Goal: Task Accomplishment & Management: Use online tool/utility

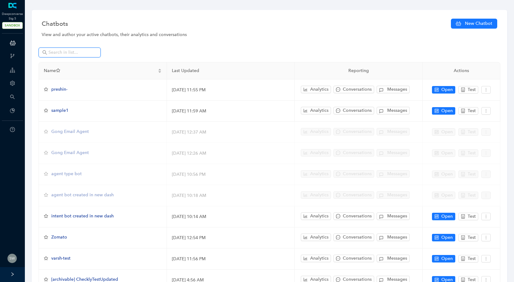
click at [58, 53] on input "text" at bounding box center [69, 52] width 43 height 7
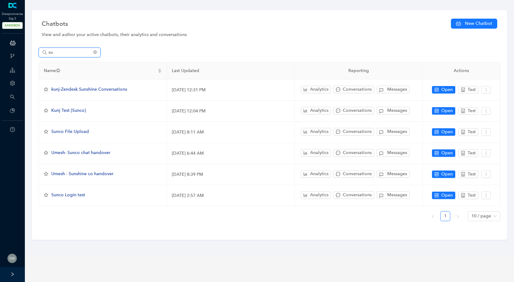
type input "s"
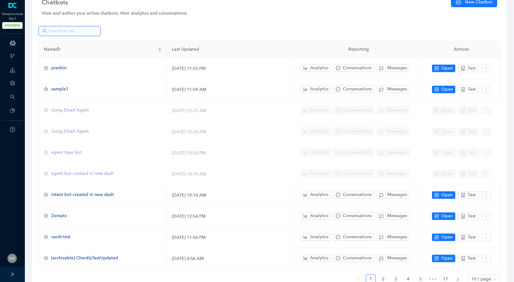
scroll to position [54, 0]
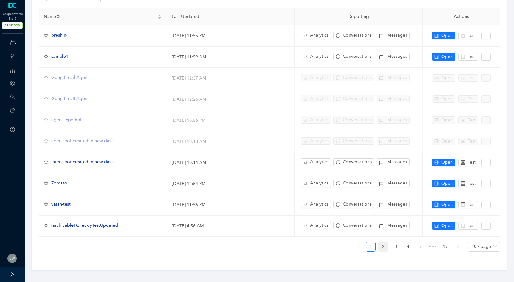
click at [382, 245] on link "2" at bounding box center [382, 246] width 9 height 9
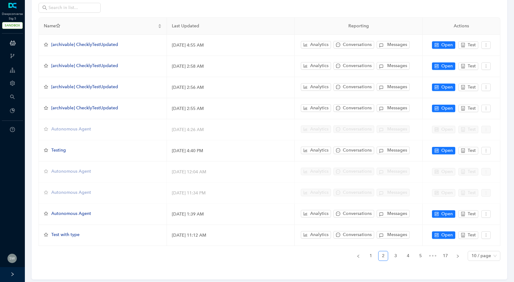
scroll to position [46, 0]
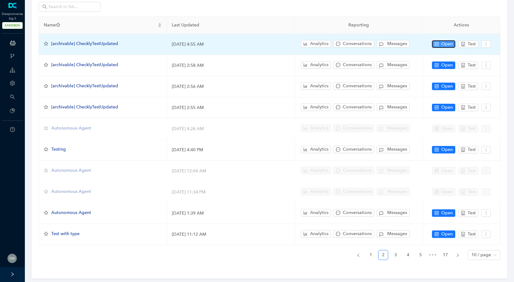
click at [448, 45] on span "Open" at bounding box center [446, 44] width 11 height 7
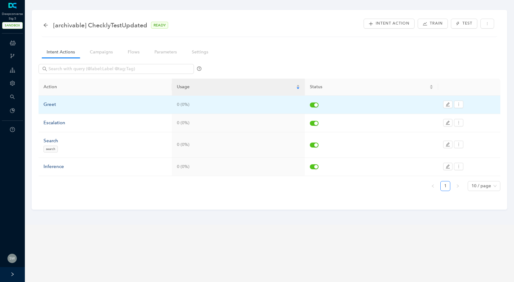
click at [52, 104] on div "Greet" at bounding box center [104, 104] width 123 height 7
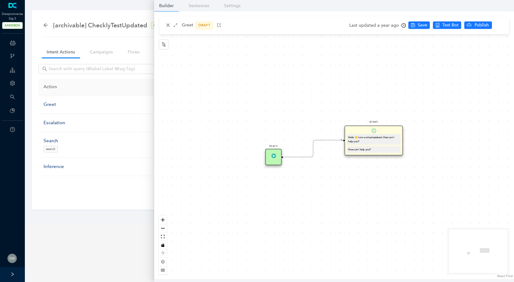
click at [168, 29] on div "Greet DRAFT" at bounding box center [333, 25] width 349 height 17
click at [98, 52] on link "Campaigns" at bounding box center [101, 51] width 33 height 11
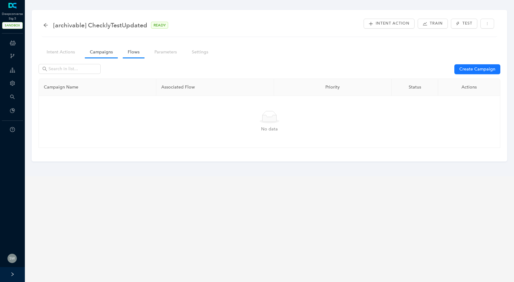
click at [130, 53] on link "Flows" at bounding box center [134, 51] width 22 height 11
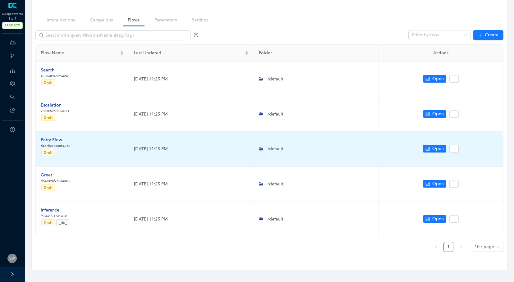
scroll to position [35, 0]
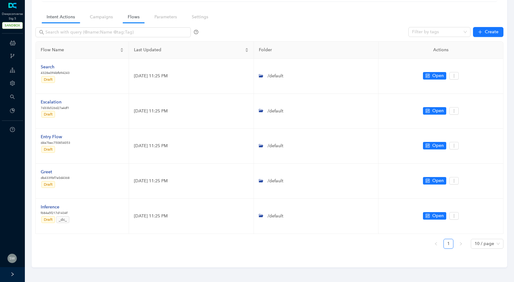
click at [51, 16] on link "Intent Actions" at bounding box center [61, 16] width 38 height 11
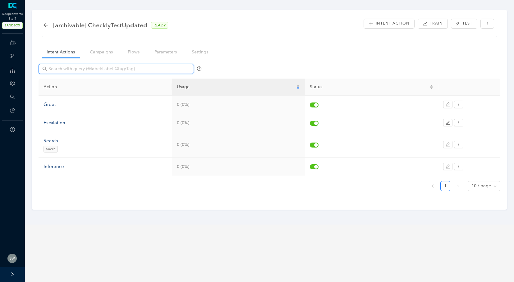
click at [58, 68] on input "text" at bounding box center [116, 69] width 137 height 7
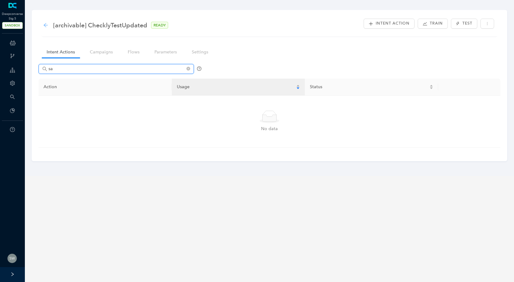
type input "sa"
click at [47, 24] on icon "arrow-left" at bounding box center [45, 25] width 5 height 5
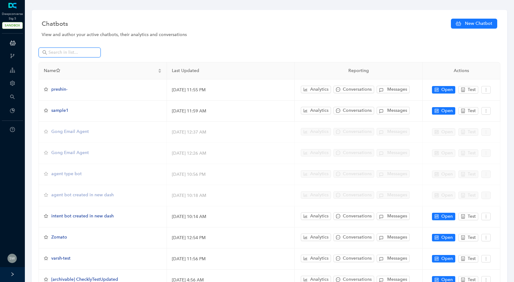
click at [50, 54] on input "text" at bounding box center [69, 52] width 43 height 7
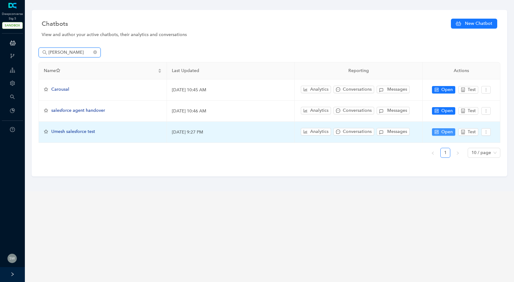
type input "[PERSON_NAME]"
click at [443, 132] on span "Open" at bounding box center [446, 132] width 11 height 7
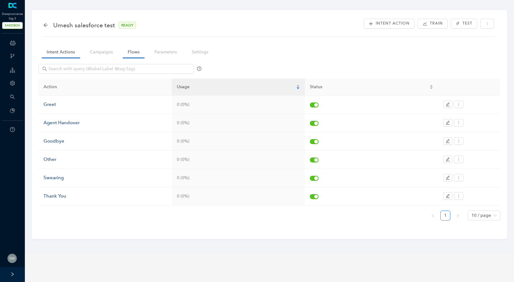
click at [130, 54] on link "Flows" at bounding box center [134, 51] width 22 height 11
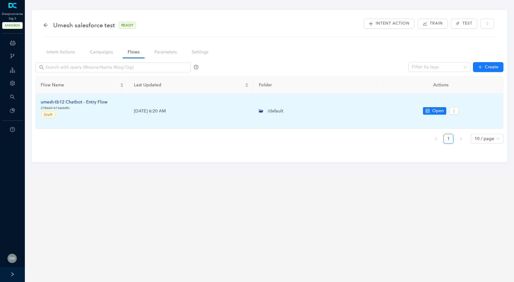
click at [58, 100] on div "umesh-tb12 Chatbot - Entry Flow" at bounding box center [74, 102] width 67 height 7
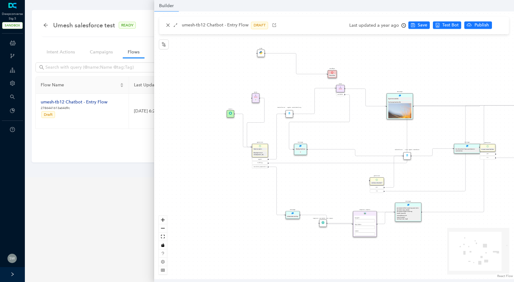
drag, startPoint x: 302, startPoint y: 118, endPoint x: 352, endPoint y: 116, distance: 50.0
click at [352, 116] on div "Start greet Salesforce - Live Agent Handover Salesforce - Agent Availability Qu…" at bounding box center [334, 145] width 360 height 268
click at [291, 116] on div "Salesforce - Agent Availability" at bounding box center [288, 113] width 7 height 7
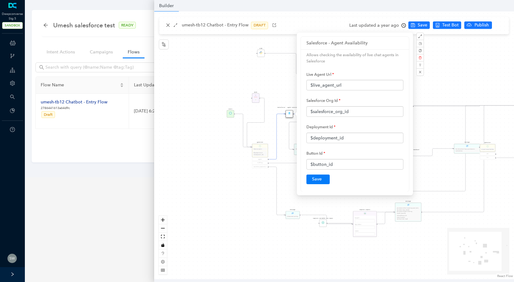
drag, startPoint x: 237, startPoint y: 118, endPoint x: 215, endPoint y: 121, distance: 22.2
click at [213, 123] on div "Start greet Salesforce - Live Agent Handover Salesforce - Agent Availability Qu…" at bounding box center [334, 145] width 360 height 268
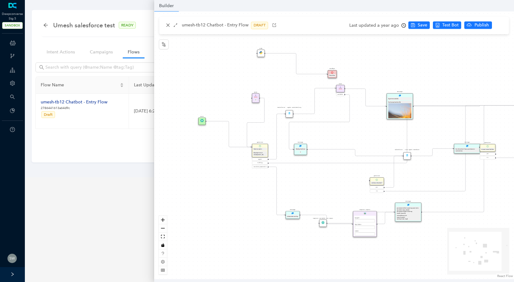
drag, startPoint x: 230, startPoint y: 115, endPoint x: 192, endPoint y: 125, distance: 39.9
click at [198, 125] on div "Start" at bounding box center [201, 120] width 7 height 7
click at [253, 100] on div "Rule P" at bounding box center [255, 97] width 7 height 9
click at [256, 101] on div "P" at bounding box center [255, 102] width 5 height 2
click at [257, 99] on div "Rule P" at bounding box center [255, 99] width 7 height 9
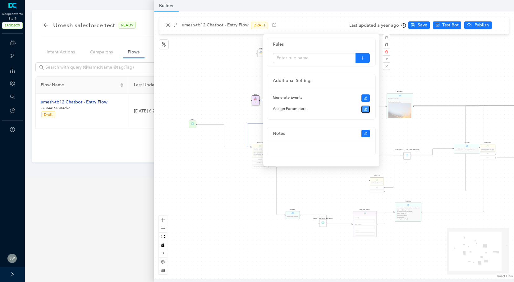
click at [364, 109] on icon "edit" at bounding box center [366, 109] width 4 height 4
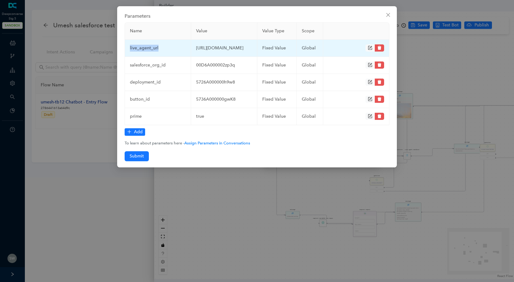
drag, startPoint x: 162, startPoint y: 52, endPoint x: 125, endPoint y: 52, distance: 36.3
click at [125, 52] on td "live_agent_url" at bounding box center [158, 48] width 66 height 17
copy td "live_agent_url"
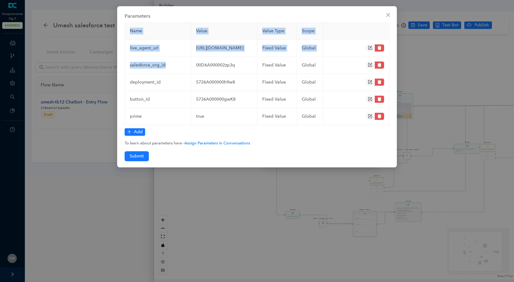
drag, startPoint x: 164, startPoint y: 77, endPoint x: 124, endPoint y: 80, distance: 40.1
click at [124, 80] on div "Parameters Name Value Value Type Scope live_agent_url [URL][DOMAIN_NAME] fixed …" at bounding box center [257, 86] width 280 height 161
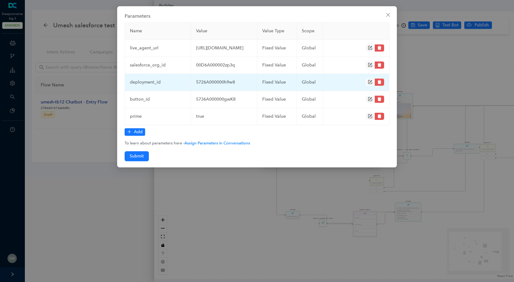
click at [171, 91] on td "deployment_id" at bounding box center [158, 82] width 66 height 17
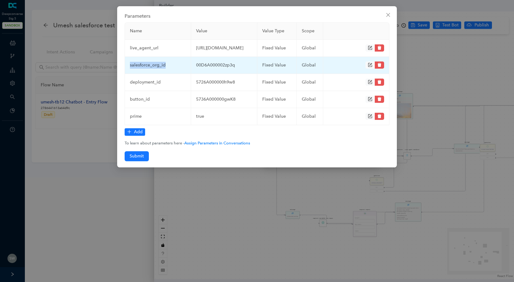
drag, startPoint x: 174, startPoint y: 77, endPoint x: 127, endPoint y: 78, distance: 46.9
click at [127, 74] on td "salesforce_org_id" at bounding box center [158, 65] width 66 height 17
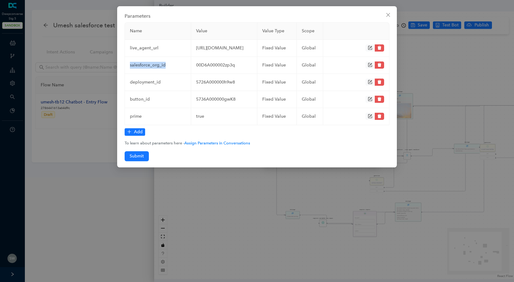
copy td "salesforce_org_id"
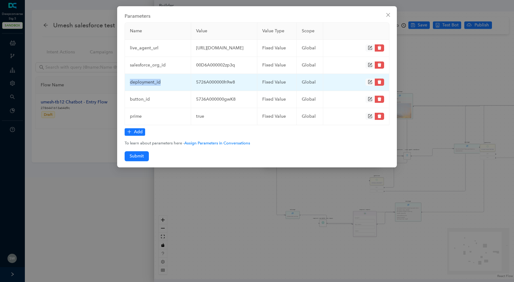
drag, startPoint x: 164, startPoint y: 95, endPoint x: 129, endPoint y: 97, distance: 35.2
click at [129, 91] on td "deployment_id" at bounding box center [158, 82] width 66 height 17
copy td "deployment_id"
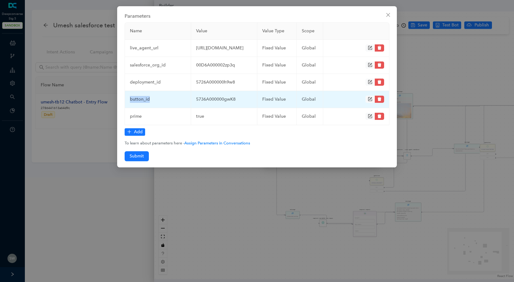
drag, startPoint x: 147, startPoint y: 112, endPoint x: 128, endPoint y: 112, distance: 19.3
click at [128, 108] on td "button_id" at bounding box center [158, 99] width 66 height 17
copy td "button_id"
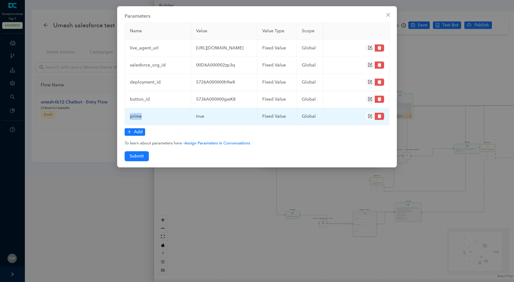
drag, startPoint x: 143, startPoint y: 130, endPoint x: 126, endPoint y: 129, distance: 16.2
click at [126, 125] on td "prime" at bounding box center [158, 116] width 66 height 17
copy td "prime"
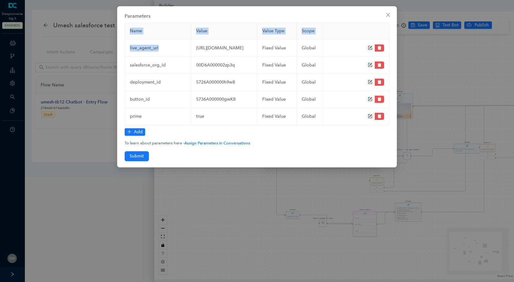
drag, startPoint x: 159, startPoint y: 55, endPoint x: 123, endPoint y: 54, distance: 35.7
click at [123, 54] on div "Parameters Name Value Value Type Scope live_agent_url [URL][DOMAIN_NAME] fixed …" at bounding box center [257, 86] width 280 height 161
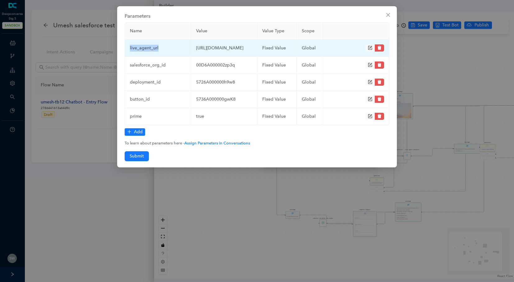
drag, startPoint x: 162, startPoint y: 55, endPoint x: 128, endPoint y: 55, distance: 33.2
click at [128, 55] on td "live_agent_url" at bounding box center [158, 48] width 66 height 17
copy td "live_agent_url"
click at [204, 57] on td "[URL][DOMAIN_NAME]" at bounding box center [224, 48] width 66 height 17
drag, startPoint x: 201, startPoint y: 62, endPoint x: 194, endPoint y: 48, distance: 15.6
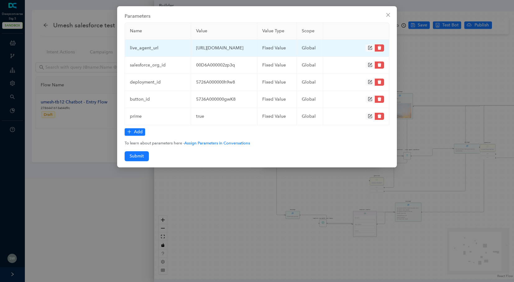
click at [194, 48] on td "[URL][DOMAIN_NAME]" at bounding box center [224, 48] width 66 height 17
copy td "[URL][DOMAIN_NAME]"
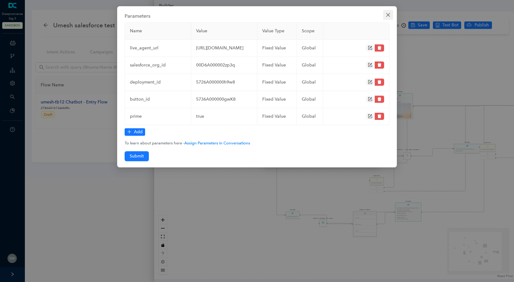
click at [390, 14] on icon "close" at bounding box center [387, 14] width 5 height 5
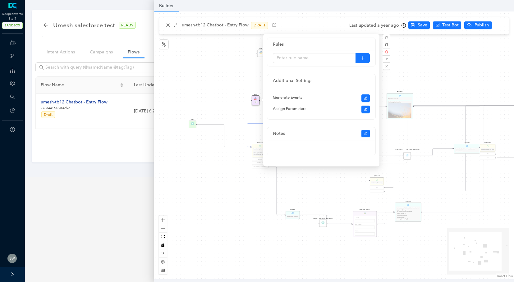
click at [171, 26] on div "Start greet Salesforce - Live Agent Handover Salesforce - Agent Availability Qu…" at bounding box center [334, 145] width 360 height 268
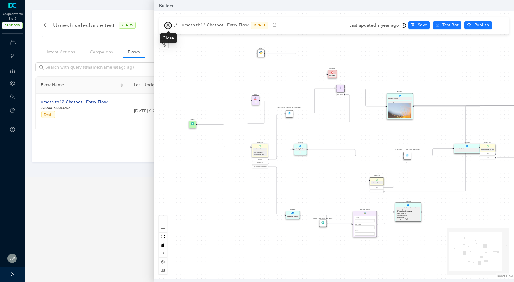
click at [170, 27] on button "button" at bounding box center [167, 25] width 7 height 7
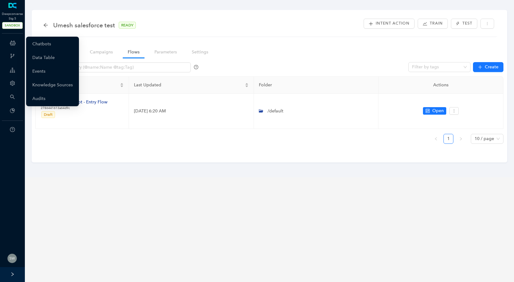
click at [12, 45] on icon at bounding box center [13, 43] width 6 height 12
click at [32, 44] on link "Chatbots" at bounding box center [41, 44] width 19 height 12
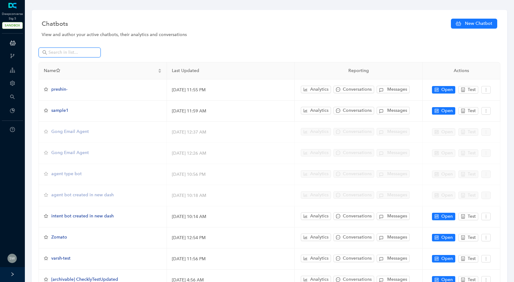
click at [63, 52] on input "text" at bounding box center [69, 52] width 43 height 7
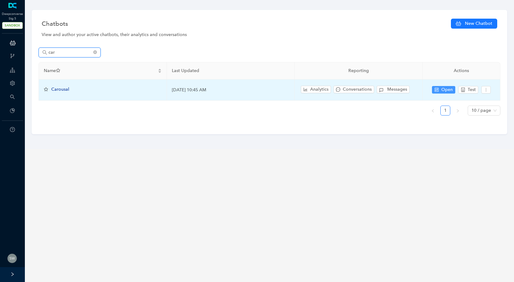
type input "car"
click at [442, 90] on span "Open" at bounding box center [446, 89] width 11 height 7
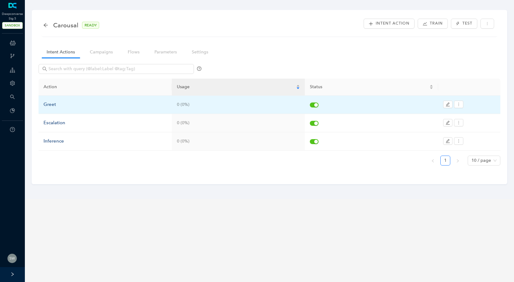
click at [87, 110] on td "Greet" at bounding box center [105, 105] width 133 height 18
click at [58, 105] on div "Greet" at bounding box center [104, 104] width 123 height 7
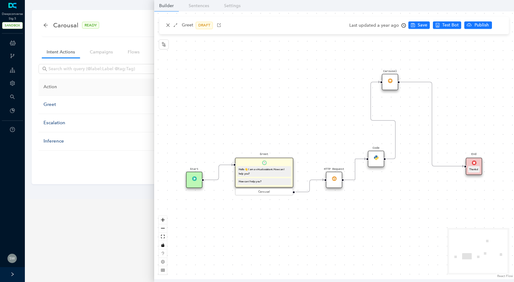
drag, startPoint x: 324, startPoint y: 100, endPoint x: 385, endPoint y: 79, distance: 64.1
click at [385, 79] on div "Carousel" at bounding box center [390, 82] width 16 height 16
click at [385, 82] on div "Carousel" at bounding box center [390, 82] width 16 height 16
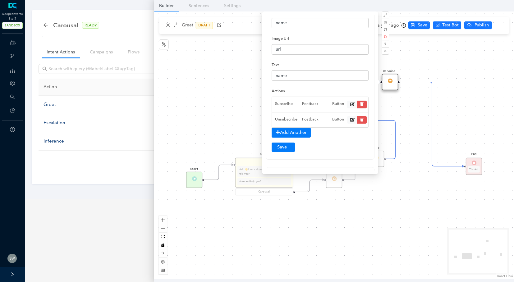
scroll to position [42, 0]
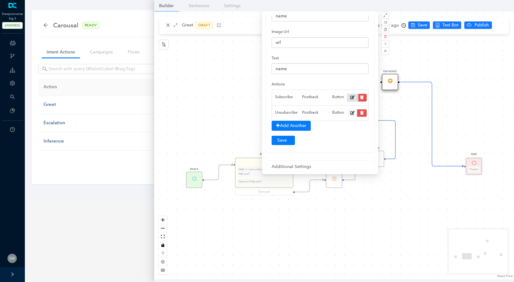
click at [353, 98] on icon at bounding box center [352, 98] width 4 height 4
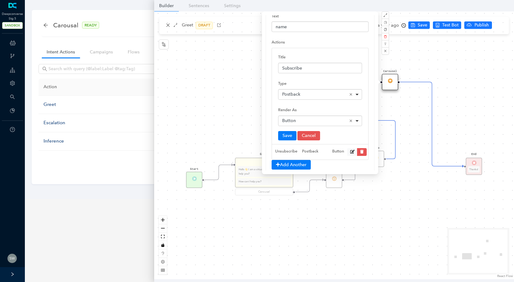
scroll to position [85, 0]
click at [237, 99] on div "HTTP Request Code Carousel Start Greet Hello 👋 I am a virtual assistant. How ca…" at bounding box center [334, 145] width 360 height 268
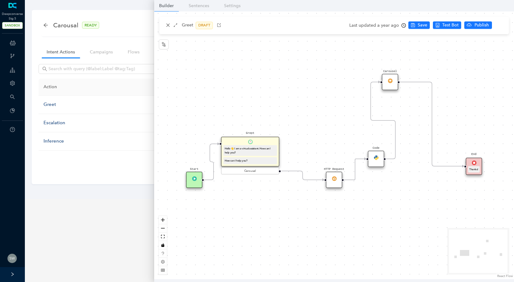
drag, startPoint x: 259, startPoint y: 166, endPoint x: 242, endPoint y: 146, distance: 26.2
click at [242, 146] on div "Hello 👋 I am a virtual assistant. How can I help you?" at bounding box center [250, 150] width 54 height 11
click at [444, 27] on span "Test Bot" at bounding box center [450, 25] width 16 height 7
click at [336, 179] on div "HTTP Request" at bounding box center [334, 180] width 16 height 16
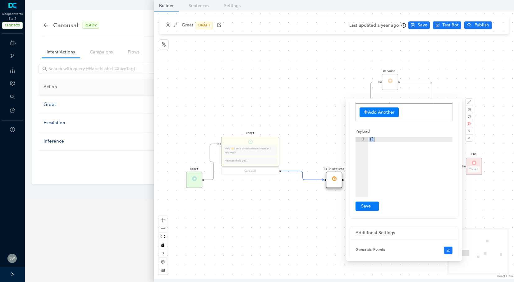
scroll to position [107, 0]
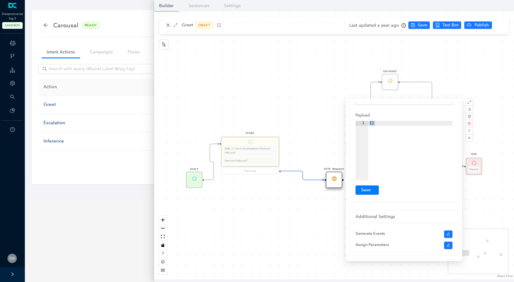
click at [321, 140] on div "HTTP Request Code Carousel Start Greet Hello 👋 I am a virtual assistant. How ca…" at bounding box center [334, 145] width 360 height 268
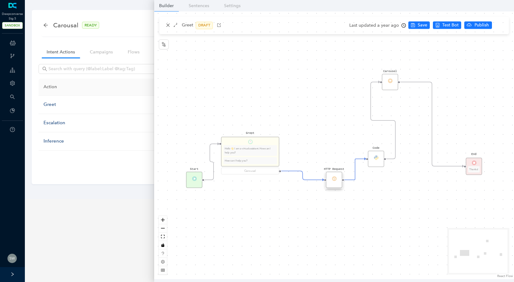
scroll to position [0, 0]
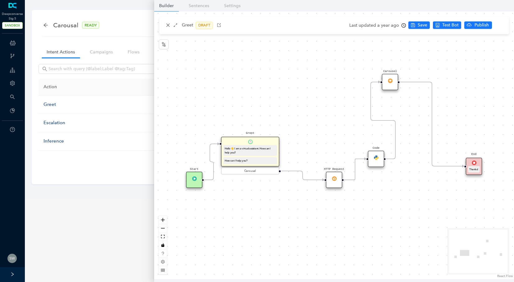
click at [379, 158] on div "Code" at bounding box center [376, 159] width 16 height 16
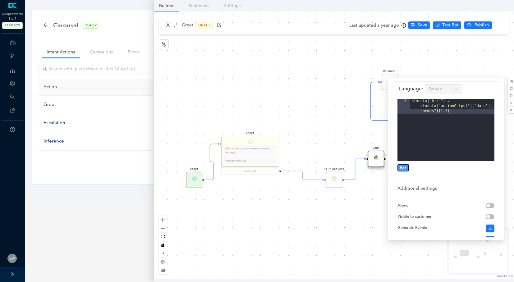
click at [404, 166] on span "Edit" at bounding box center [403, 168] width 7 height 6
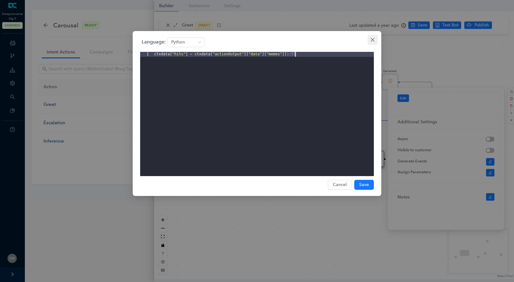
click at [375, 40] on span "Close" at bounding box center [372, 39] width 10 height 5
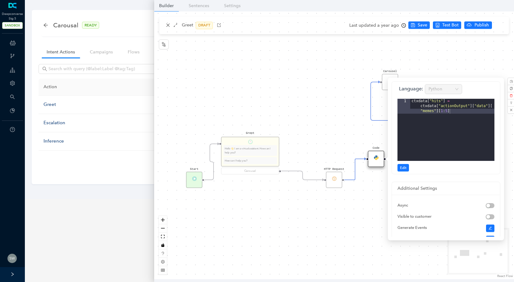
click at [332, 111] on div "HTTP Request Code Carousel Start Greet Hello 👋 I am a virtual assistant. How ca…" at bounding box center [334, 145] width 360 height 268
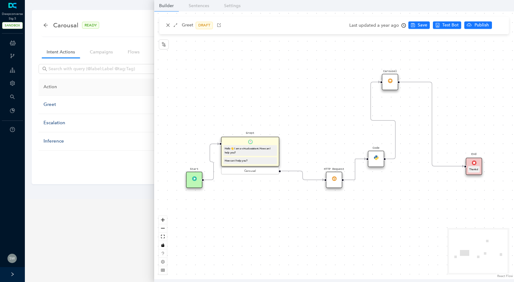
click at [392, 85] on div "Carousel" at bounding box center [390, 82] width 16 height 16
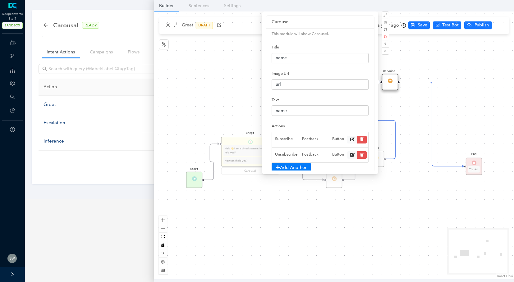
click at [174, 75] on div "HTTP Request Code Carousel Start Greet Hello 👋 I am a virtual assistant. How ca…" at bounding box center [334, 145] width 360 height 268
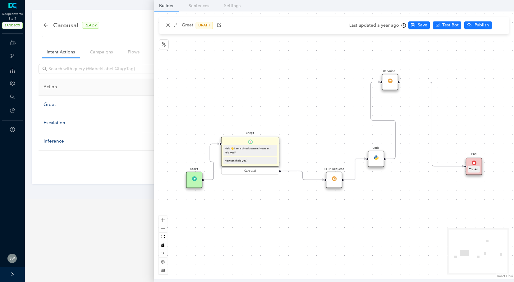
click at [333, 177] on img at bounding box center [334, 178] width 5 height 5
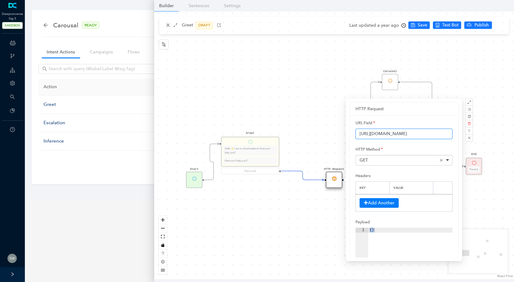
click at [432, 135] on input "[URL][DOMAIN_NAME]" at bounding box center [403, 134] width 97 height 11
drag, startPoint x: 433, startPoint y: 134, endPoint x: 352, endPoint y: 131, distance: 81.8
click at [352, 131] on div "URL Field [URL][DOMAIN_NAME] HTTP Method <span>GET</span> GET Remove item GET H…" at bounding box center [404, 212] width 108 height 194
click at [303, 97] on div "HTTP Request Code Carousel Start Greet Hello 👋 I am a virtual assistant. How ca…" at bounding box center [334, 145] width 360 height 268
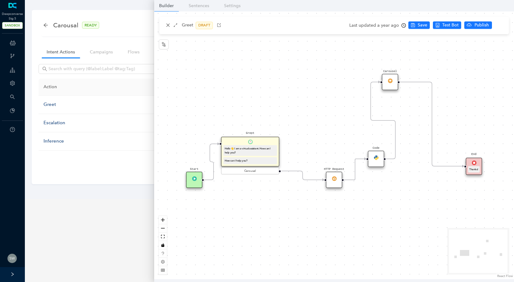
click at [374, 160] on div "Code" at bounding box center [376, 159] width 16 height 16
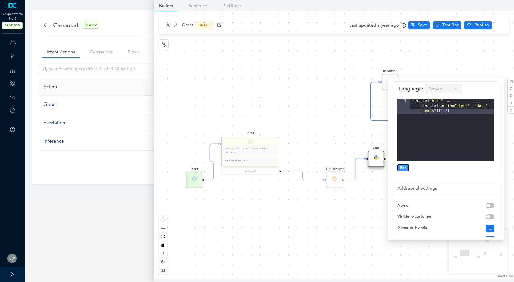
click at [399, 166] on button "Edit" at bounding box center [402, 167] width 11 height 7
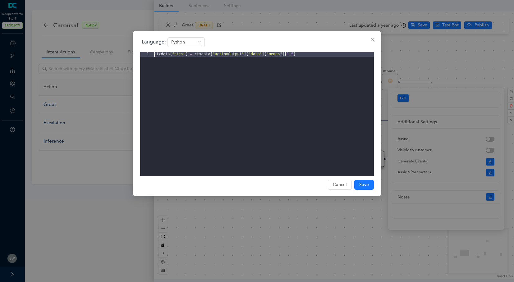
drag, startPoint x: 302, startPoint y: 56, endPoint x: 147, endPoint y: 57, distance: 155.3
click at [147, 57] on editor "1 ctxdata [ "hits" ] = ctxdata [ "actionOutput" ] [ "data" ] [ "memes" ] [ 1 : …" at bounding box center [257, 114] width 234 height 124
click at [376, 41] on span "Close" at bounding box center [372, 39] width 10 height 5
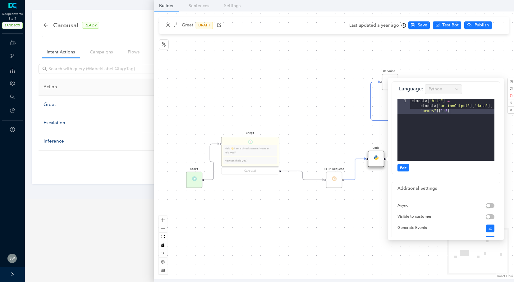
click at [419, 53] on div "HTTP Request Code Carousel Start Greet Hello 👋 I am a virtual assistant. How ca…" at bounding box center [334, 145] width 360 height 268
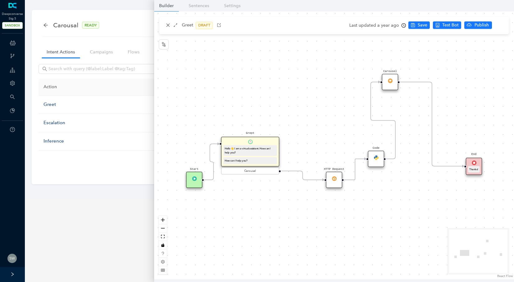
click at [387, 82] on div "Carousel" at bounding box center [390, 82] width 16 height 16
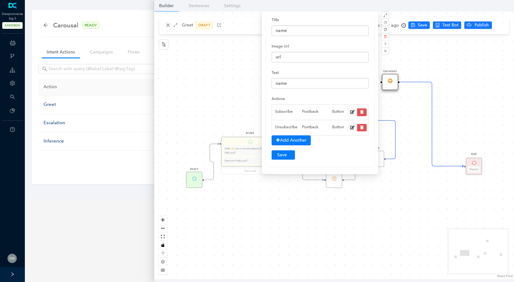
scroll to position [38, 0]
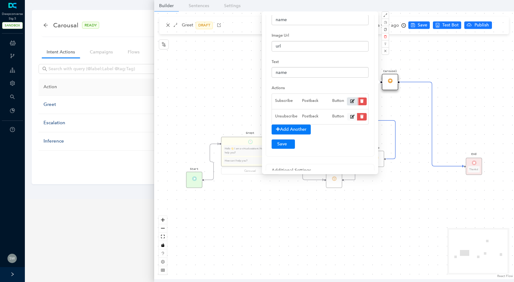
click at [350, 99] on icon at bounding box center [352, 101] width 4 height 4
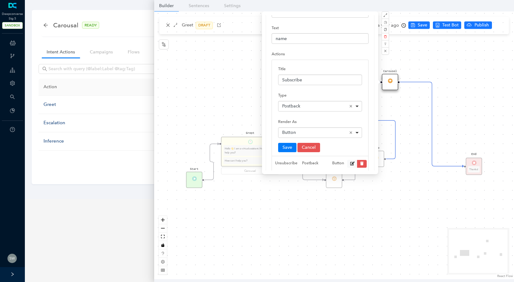
scroll to position [73, 0]
click at [314, 104] on div "Postback Remove item" at bounding box center [320, 105] width 76 height 6
click at [223, 92] on div "HTTP Request Code Carousel Start Greet Hello 👋 I am a virtual assistant. How ca…" at bounding box center [334, 145] width 360 height 268
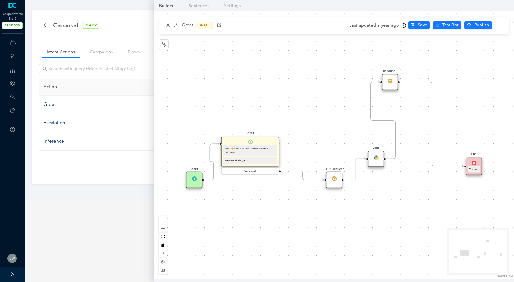
scroll to position [0, 0]
click at [170, 25] on icon "close" at bounding box center [168, 25] width 4 height 4
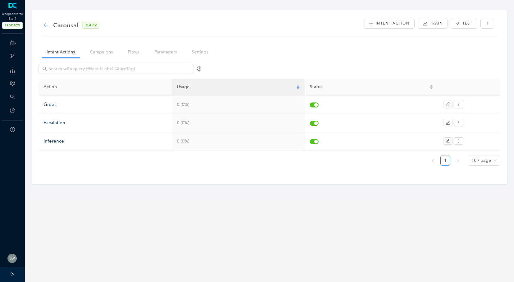
click at [45, 24] on icon "arrow-left" at bounding box center [45, 25] width 5 height 5
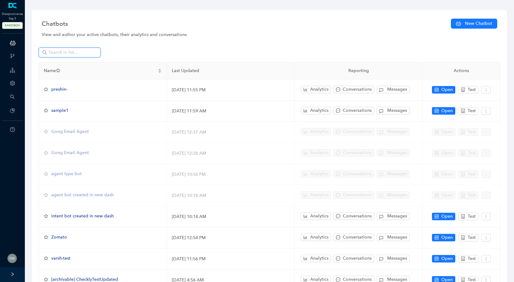
click at [60, 53] on input "text" at bounding box center [69, 52] width 43 height 7
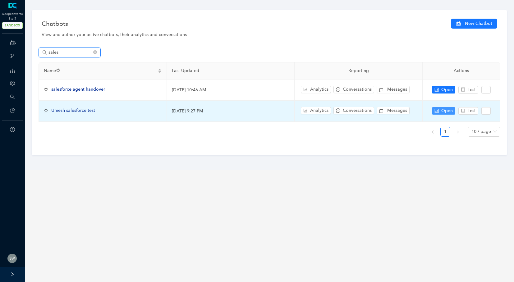
type input "sales"
click at [437, 110] on icon "control" at bounding box center [437, 111] width 4 height 4
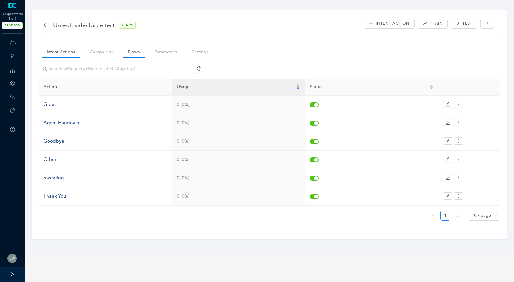
click at [133, 55] on link "Flows" at bounding box center [134, 51] width 22 height 11
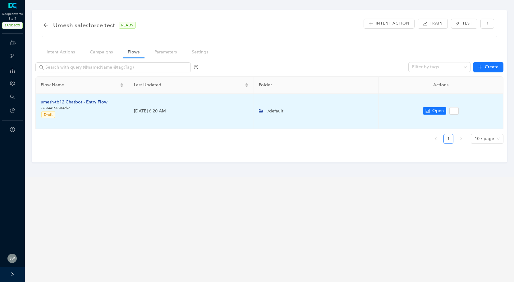
click at [64, 103] on div "umesh-tb12 Chatbot - Entry Flow" at bounding box center [74, 102] width 67 height 7
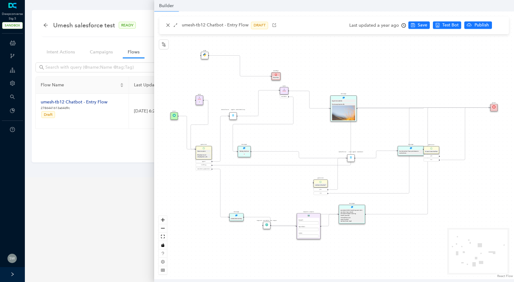
click at [235, 118] on div "Salesforce - Agent Availability" at bounding box center [232, 115] width 7 height 7
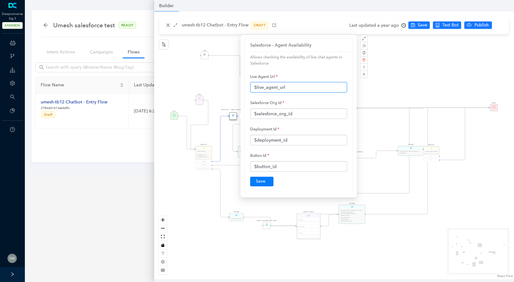
drag, startPoint x: 296, startPoint y: 87, endPoint x: 250, endPoint y: 81, distance: 45.7
click at [250, 81] on div "Live Agent Url $live_agent_url" at bounding box center [298, 81] width 97 height 21
drag, startPoint x: 308, startPoint y: 117, endPoint x: 246, endPoint y: 116, distance: 62.8
click at [246, 116] on div "Allows checking the availability of live chat agents in Salesforce Live Agent U…" at bounding box center [298, 123] width 108 height 142
drag, startPoint x: 301, startPoint y: 140, endPoint x: 203, endPoint y: 134, distance: 98.7
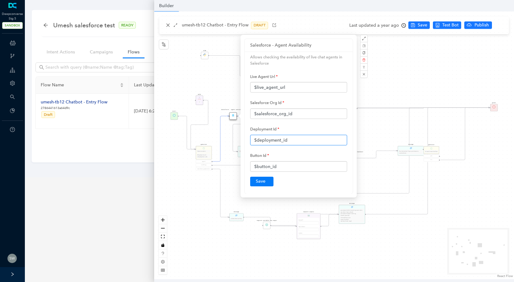
click at [203, 134] on div "Start greet Salesforce - Live Agent Handover Salesforce - Agent Availability Qu…" at bounding box center [334, 145] width 360 height 268
drag, startPoint x: 287, startPoint y: 164, endPoint x: 235, endPoint y: 161, distance: 52.0
click at [234, 163] on div "Start greet Salesforce - Live Agent Handover Salesforce - Agent Availability Qu…" at bounding box center [334, 145] width 360 height 268
click at [198, 100] on div "Rule P" at bounding box center [199, 100] width 7 height 9
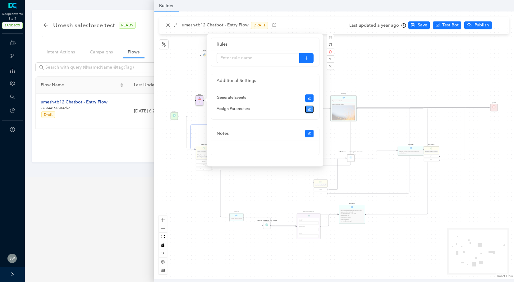
click at [309, 108] on icon "edit" at bounding box center [309, 109] width 4 height 4
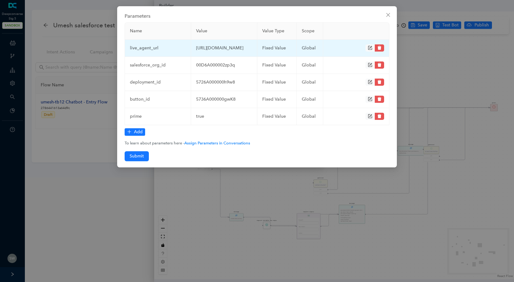
drag, startPoint x: 196, startPoint y: 44, endPoint x: 203, endPoint y: 66, distance: 22.1
click at [203, 57] on td "[URL][DOMAIN_NAME]" at bounding box center [224, 48] width 66 height 17
click at [207, 57] on td "[URL][DOMAIN_NAME]" at bounding box center [224, 48] width 66 height 17
drag, startPoint x: 207, startPoint y: 60, endPoint x: 184, endPoint y: 43, distance: 28.0
click at [184, 43] on tr "live_agent_url [URL][DOMAIN_NAME] fixed Value global" at bounding box center [257, 48] width 264 height 17
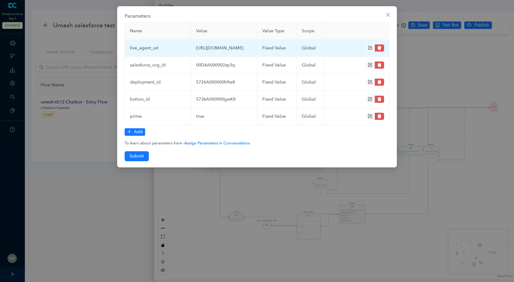
drag, startPoint x: 209, startPoint y: 65, endPoint x: 196, endPoint y: 47, distance: 22.9
click at [196, 47] on td "[URL][DOMAIN_NAME]" at bounding box center [224, 48] width 66 height 17
copy td "[URL][DOMAIN_NAME]"
drag, startPoint x: 161, startPoint y: 53, endPoint x: 126, endPoint y: 54, distance: 34.2
click at [126, 54] on td "live_agent_url" at bounding box center [158, 48] width 66 height 17
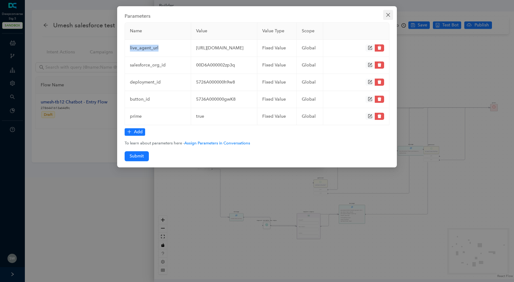
click at [387, 14] on icon "close" at bounding box center [387, 14] width 5 height 5
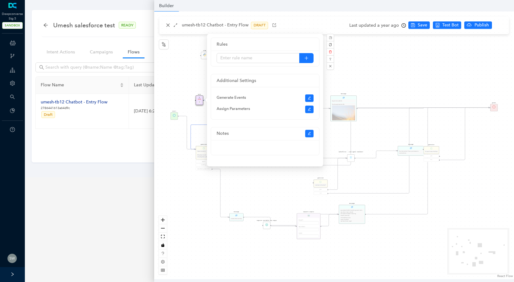
click at [169, 26] on div "Start greet Salesforce - Live Agent Handover Salesforce - Agent Availability Qu…" at bounding box center [334, 145] width 360 height 268
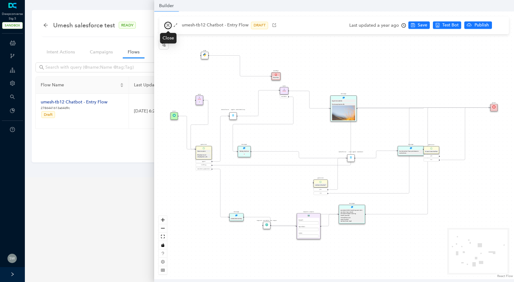
click at [165, 25] on button "button" at bounding box center [167, 25] width 7 height 7
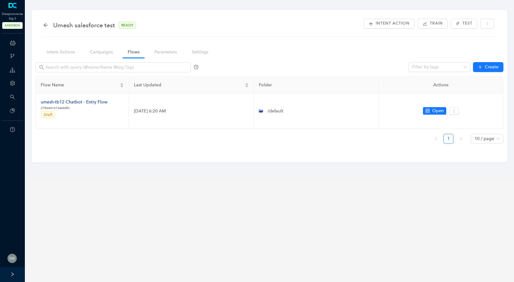
click at [44, 22] on div "Umesh salesforce test READY" at bounding box center [92, 25] width 99 height 10
click at [44, 25] on icon "arrow-left" at bounding box center [45, 25] width 4 height 4
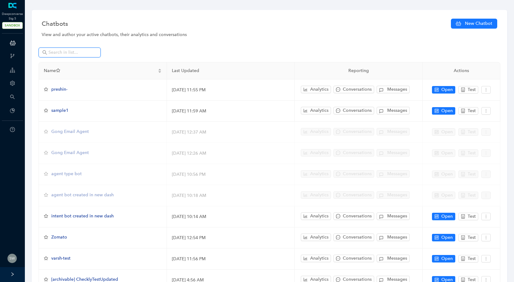
click at [64, 50] on input "text" at bounding box center [69, 52] width 43 height 7
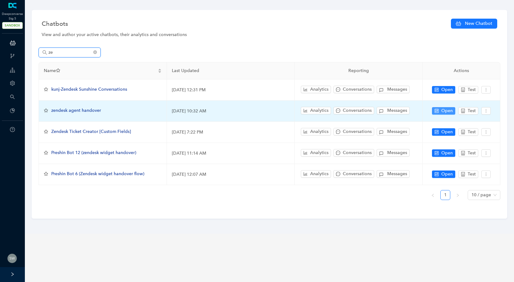
type input "ze"
click at [436, 110] on icon "control" at bounding box center [437, 111] width 4 height 4
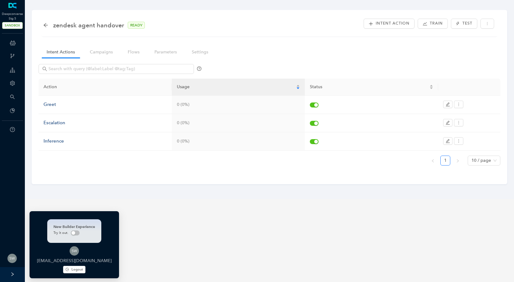
click at [12, 258] on img at bounding box center [11, 258] width 9 height 9
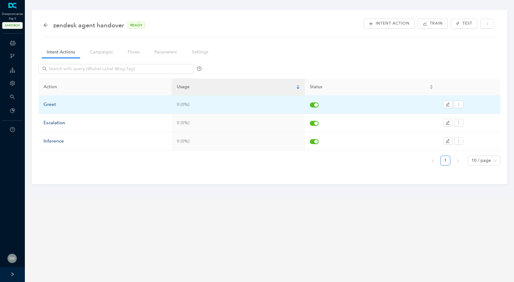
click at [58, 107] on div "Greet" at bounding box center [104, 104] width 123 height 7
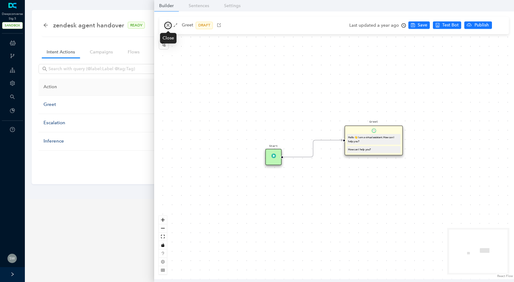
click at [166, 25] on icon "close" at bounding box center [168, 25] width 4 height 4
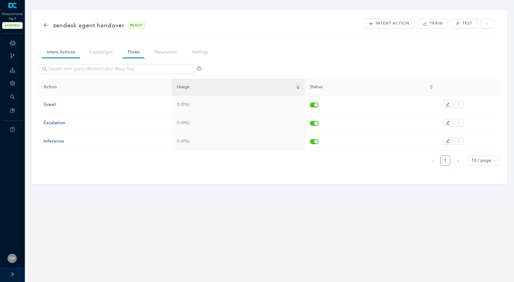
click at [138, 48] on link "Flows" at bounding box center [134, 51] width 22 height 11
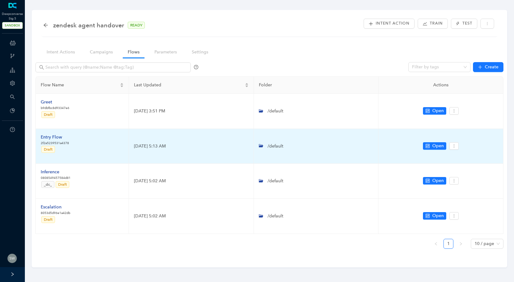
click at [58, 139] on div "Entry Flow" at bounding box center [55, 137] width 28 height 7
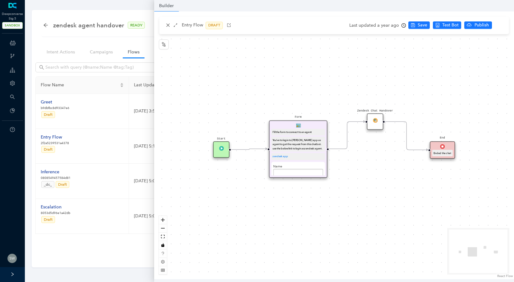
click at [369, 123] on div "Zendesk Chat Handover" at bounding box center [375, 121] width 16 height 16
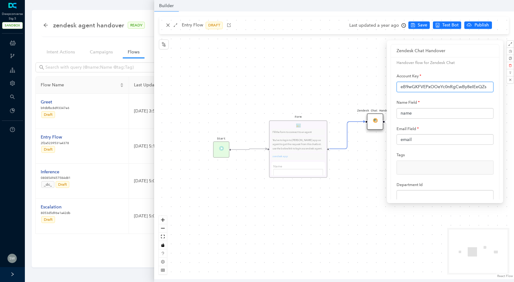
click at [410, 84] on input "eB9wGKFVEPxOOeYc0nRgCwBy8eIEeQZs" at bounding box center [444, 87] width 97 height 11
drag, startPoint x: 401, startPoint y: 88, endPoint x: 497, endPoint y: 90, distance: 96.3
click at [497, 90] on div "Handover flow for Zendesk Chat Account Key eB9wGKFVEPxOOeYc0nRgCwBy8eIEeQZs [GE…" at bounding box center [445, 140] width 108 height 166
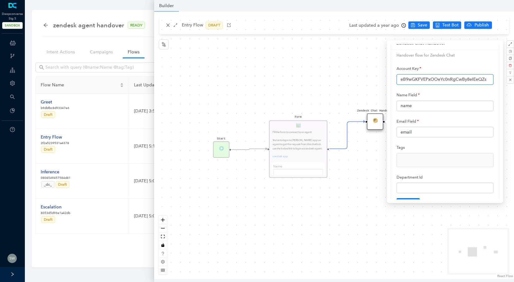
scroll to position [3, 0]
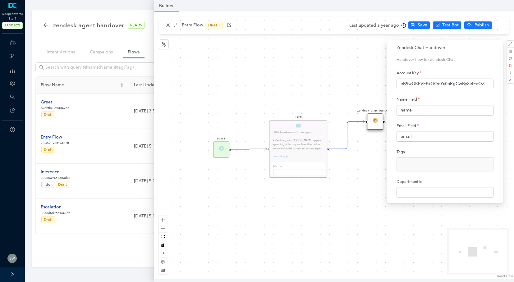
click at [309, 156] on div "Form Fill the form to connect to an agent You've to login to zendesk app as age…" at bounding box center [298, 149] width 58 height 57
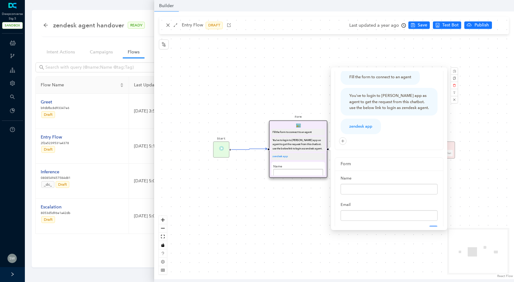
scroll to position [53, 0]
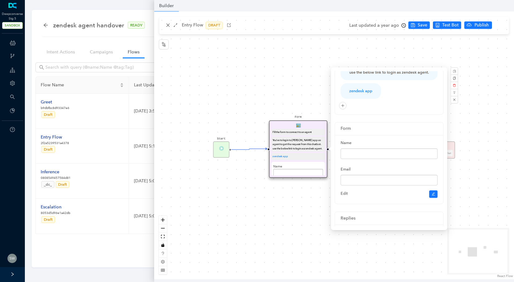
drag, startPoint x: 352, startPoint y: 176, endPoint x: 338, endPoint y: 176, distance: 14.0
click at [338, 176] on div "Name Email Edit" at bounding box center [389, 169] width 108 height 69
click at [304, 105] on div "Start Form Fill the form to connect to an agent You've to login to [PERSON_NAME…" at bounding box center [334, 145] width 360 height 268
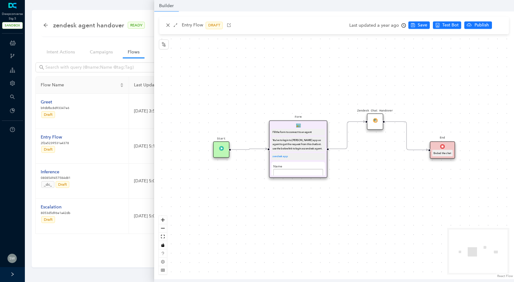
click at [291, 150] on div "You've to login to [PERSON_NAME] app as agent to get the request from this chat…" at bounding box center [298, 144] width 51 height 12
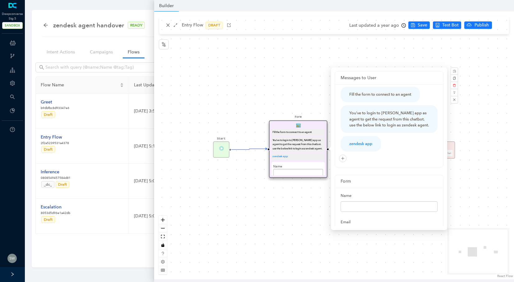
click at [289, 96] on div "Start Form Fill the form to connect to an agent You've to login to [PERSON_NAME…" at bounding box center [334, 145] width 360 height 268
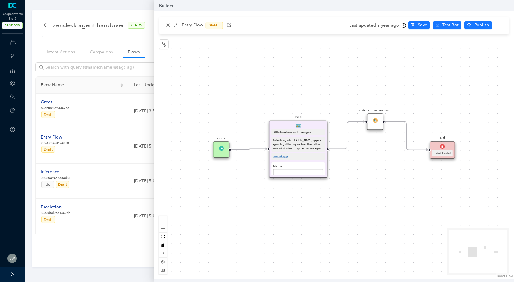
click at [284, 158] on link "zendesk app" at bounding box center [281, 156] width 16 height 3
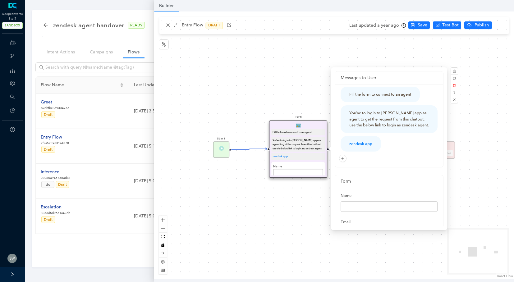
click at [289, 78] on div "Start Form Fill the form to connect to an agent You've to login to [PERSON_NAME…" at bounding box center [334, 145] width 360 height 268
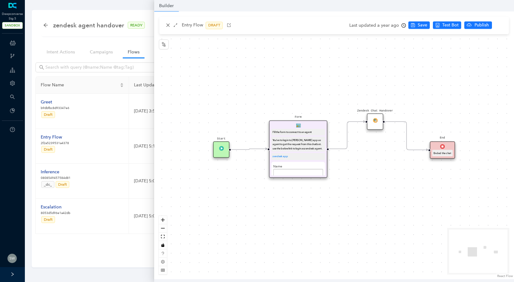
click at [373, 120] on img at bounding box center [375, 120] width 5 height 5
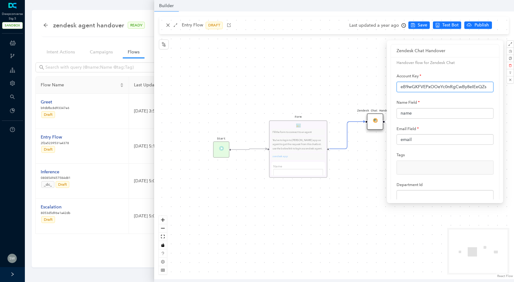
drag, startPoint x: 400, startPoint y: 87, endPoint x: 502, endPoint y: 85, distance: 101.9
click at [502, 85] on div "Zendesk Chat Handover Handover flow for Zendesk Chat Account Key eB9wGKFVEPxOOe…" at bounding box center [445, 121] width 116 height 163
click at [353, 184] on div "Start Form Fill the form to connect to an agent You've to login to [PERSON_NAME…" at bounding box center [334, 145] width 360 height 268
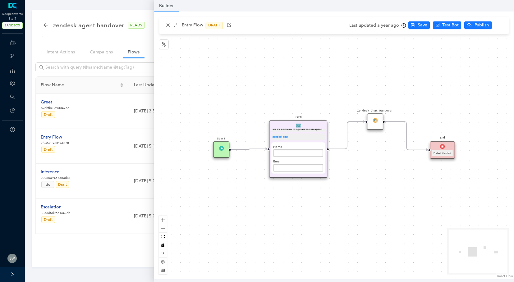
scroll to position [16, 0]
click at [69, 5] on div "zendesk agent handover READY Intent Action Train Test Intent Actions Campaigns …" at bounding box center [269, 141] width 495 height 282
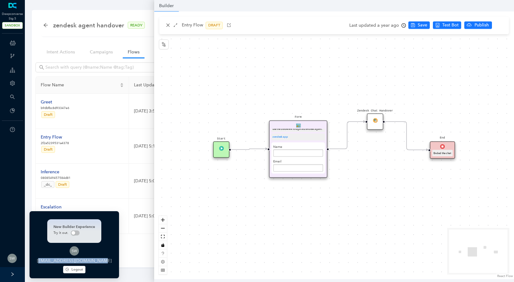
drag, startPoint x: 38, startPoint y: 261, endPoint x: 98, endPoint y: 260, distance: 59.6
click at [98, 261] on div "[EMAIL_ADDRESS][DOMAIN_NAME]" at bounding box center [74, 261] width 80 height 0
click at [102, 260] on div "New Builder Experience Try it out. [EMAIL_ADDRESS][DOMAIN_NAME] Logout" at bounding box center [74, 244] width 89 height 67
drag, startPoint x: 102, startPoint y: 260, endPoint x: 142, endPoint y: 271, distance: 41.3
click at [99, 261] on div "New Builder Experience Try it out. [EMAIL_ADDRESS][DOMAIN_NAME] Logout" at bounding box center [74, 244] width 89 height 67
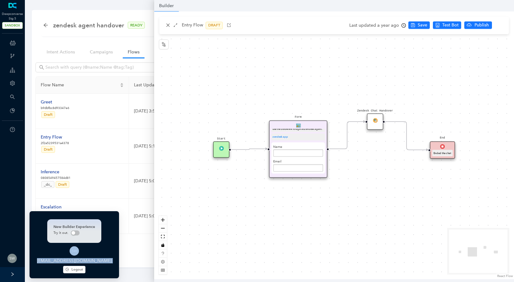
click at [53, 261] on div "[EMAIL_ADDRESS][DOMAIN_NAME]" at bounding box center [74, 261] width 80 height 0
drag, startPoint x: 37, startPoint y: 260, endPoint x: 99, endPoint y: 264, distance: 62.2
click at [99, 264] on div "New Builder Experience Try it out. [EMAIL_ADDRESS][DOMAIN_NAME] Logout" at bounding box center [74, 244] width 89 height 67
click at [102, 261] on div "New Builder Experience Try it out. [EMAIL_ADDRESS][DOMAIN_NAME] Logout" at bounding box center [74, 244] width 89 height 67
click at [9, 257] on img at bounding box center [11, 258] width 9 height 9
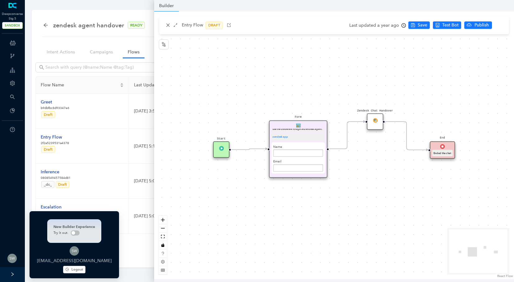
click at [70, 261] on div "[EMAIL_ADDRESS][DOMAIN_NAME]" at bounding box center [74, 261] width 80 height 0
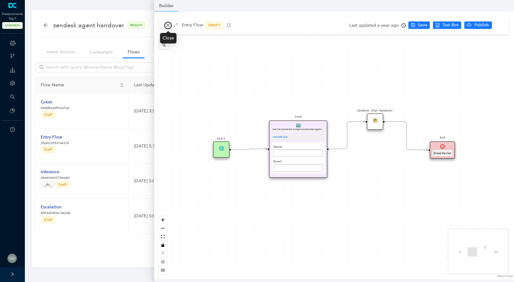
click at [167, 26] on icon "close" at bounding box center [167, 25] width 3 height 3
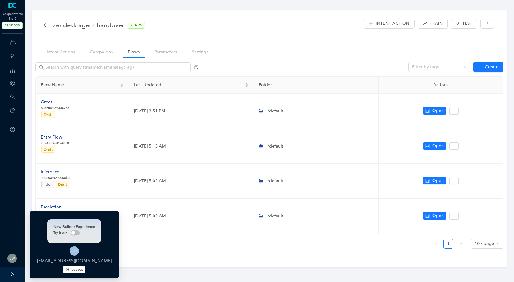
drag, startPoint x: 38, startPoint y: 261, endPoint x: 102, endPoint y: 261, distance: 64.6
click at [102, 261] on div "New Builder Experience Try it out. [EMAIL_ADDRESS][DOMAIN_NAME] Logout" at bounding box center [74, 244] width 89 height 67
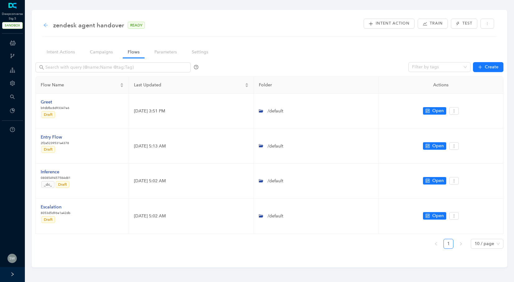
click at [46, 24] on icon "arrow-left" at bounding box center [45, 25] width 5 height 5
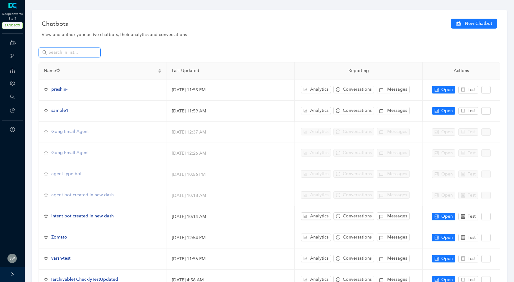
click at [57, 54] on input "text" at bounding box center [69, 52] width 43 height 7
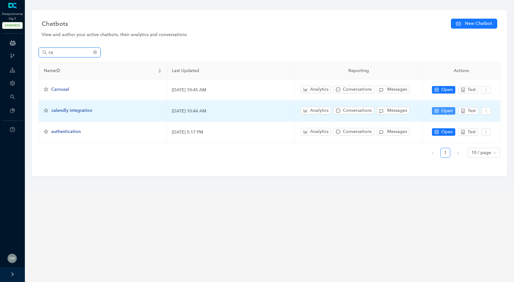
type input "ca"
click at [447, 112] on span "Open" at bounding box center [446, 110] width 11 height 7
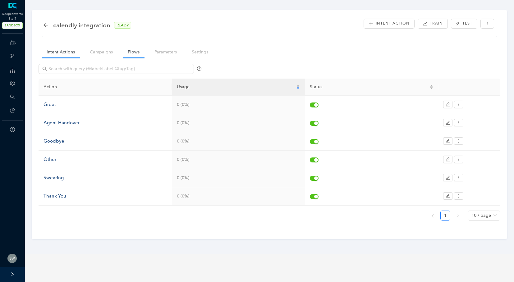
click at [127, 55] on link "Flows" at bounding box center [134, 51] width 22 height 11
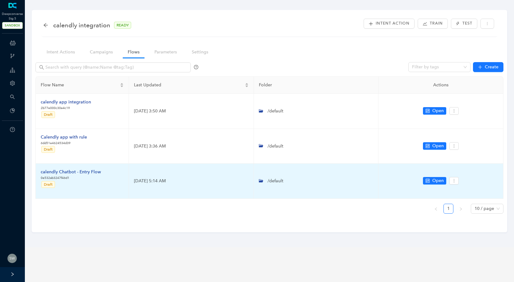
click at [76, 172] on div "calendly Chatbot - Entry Flow" at bounding box center [71, 172] width 60 height 7
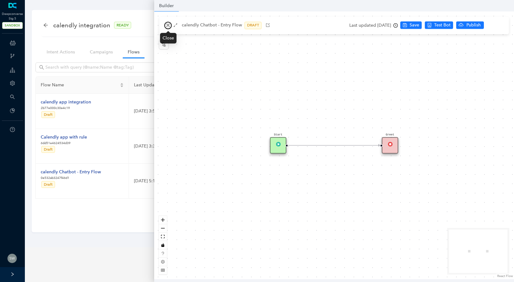
click at [167, 24] on icon "close" at bounding box center [168, 25] width 4 height 4
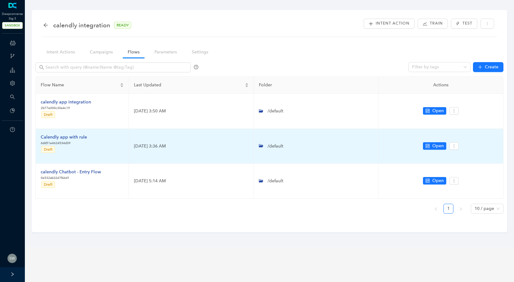
click at [76, 139] on div "Calendly app with rule" at bounding box center [64, 137] width 46 height 7
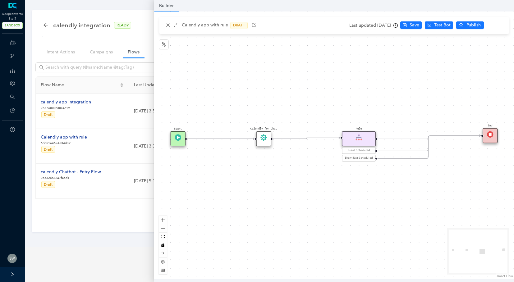
click at [262, 141] on div "Calendly for Chat" at bounding box center [263, 138] width 15 height 15
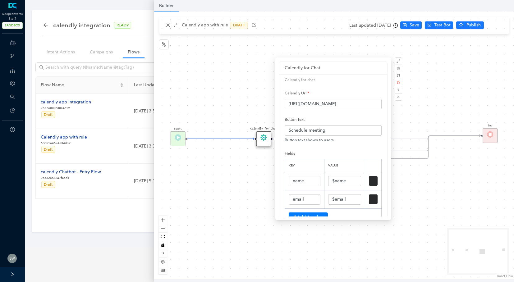
scroll to position [52, 0]
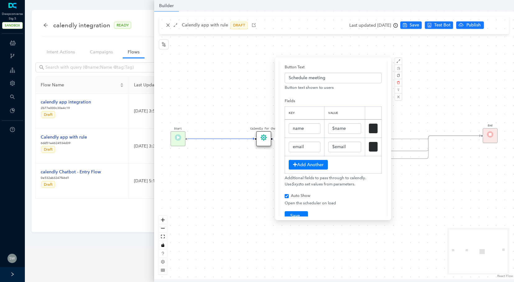
click at [262, 88] on div "Start Calendly for Chat Rule Event Scheduled Event Not Scheduled End" at bounding box center [334, 145] width 360 height 268
checkbox input "true"
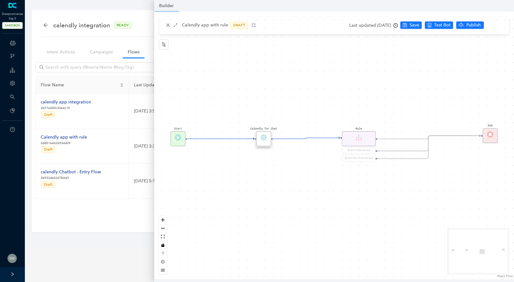
scroll to position [0, 0]
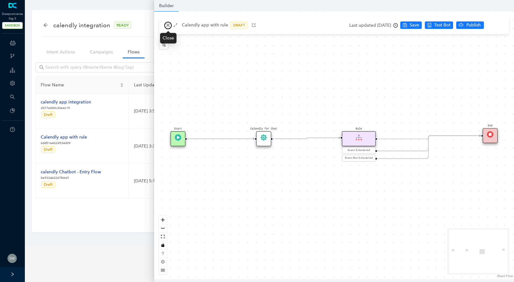
click at [166, 23] on button "button" at bounding box center [167, 25] width 7 height 7
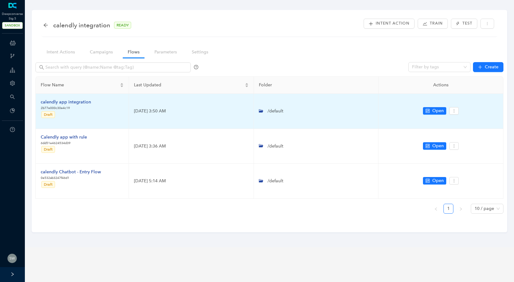
click at [77, 102] on div "calendly app integration" at bounding box center [66, 102] width 50 height 7
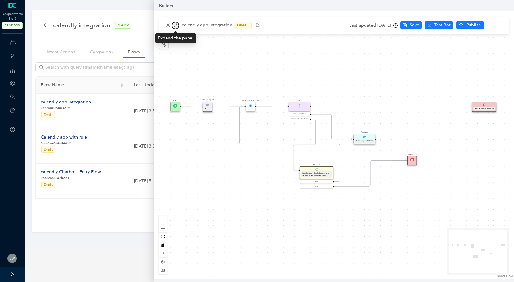
click at [176, 25] on icon "arrows-alt" at bounding box center [175, 25] width 4 height 4
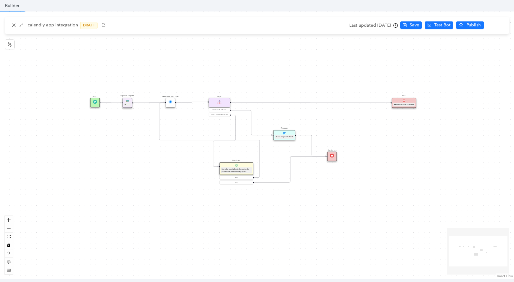
drag, startPoint x: 205, startPoint y: 76, endPoint x: 283, endPoint y: 73, distance: 78.0
click at [283, 73] on div "Start Calendly for Chat Rule Event Scheduled Event Not Scheduled Message Your m…" at bounding box center [257, 145] width 514 height 268
click at [8, 219] on icon "zoom in" at bounding box center [9, 220] width 4 height 4
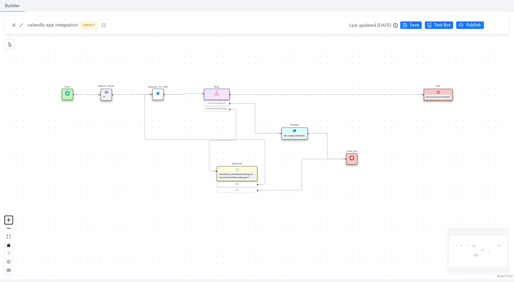
click at [8, 219] on icon "zoom in" at bounding box center [9, 220] width 4 height 4
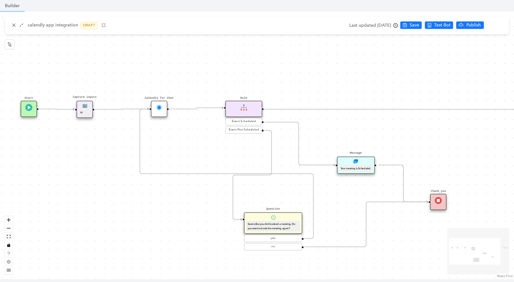
drag, startPoint x: 72, startPoint y: 204, endPoint x: 117, endPoint y: 241, distance: 58.0
click at [117, 241] on div "Start Calendly for Chat Rule Event Scheduled Event Not Scheduled Message Your m…" at bounding box center [257, 145] width 514 height 268
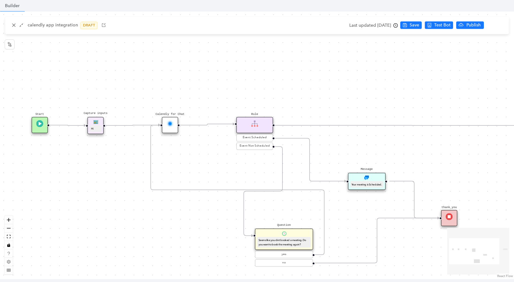
drag, startPoint x: 109, startPoint y: 214, endPoint x: 120, endPoint y: 230, distance: 19.5
click at [120, 230] on div "Start Calendly for Chat Rule Event Scheduled Event Not Scheduled Message Your m…" at bounding box center [257, 145] width 514 height 268
click at [96, 129] on div "Hi" at bounding box center [95, 129] width 9 height 4
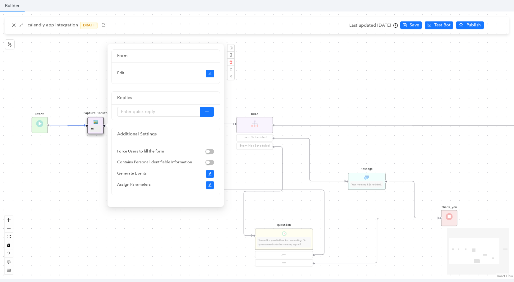
click at [292, 82] on div "Start Calendly for Chat Rule Event Scheduled Event Not Scheduled Message Your m…" at bounding box center [257, 145] width 514 height 268
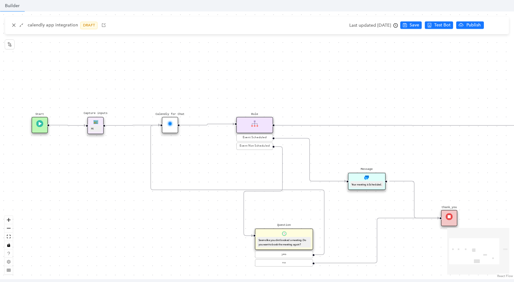
click at [175, 125] on div "Calendly for Chat" at bounding box center [170, 125] width 16 height 16
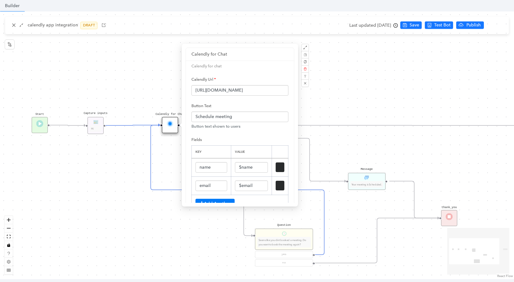
click at [165, 152] on div "Start Calendly for Chat Rule Event Scheduled Event Not Scheduled Message Your m…" at bounding box center [257, 145] width 514 height 268
checkbox input "false"
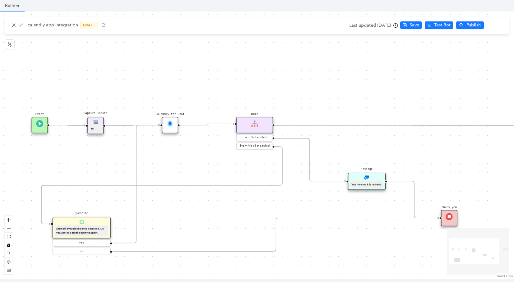
drag, startPoint x: 272, startPoint y: 239, endPoint x: 70, endPoint y: 227, distance: 202.6
click at [70, 227] on div "Seems like you dint booked a meeting. Do you want to book the meeting again?" at bounding box center [81, 230] width 53 height 11
click at [450, 24] on span "Test Bot" at bounding box center [442, 25] width 16 height 7
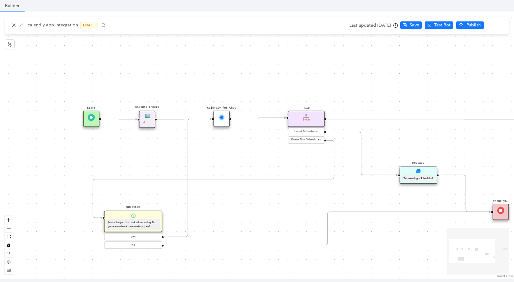
drag, startPoint x: 181, startPoint y: 57, endPoint x: 232, endPoint y: 51, distance: 51.9
click at [232, 51] on div "Start Calendly for Chat Rule Event Scheduled Event Not Scheduled Message Your m…" at bounding box center [257, 145] width 514 height 268
click at [13, 24] on icon "close" at bounding box center [14, 25] width 4 height 4
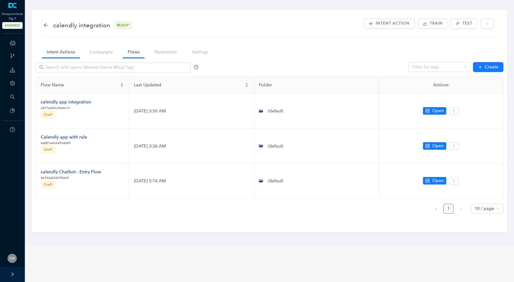
click at [70, 50] on link "Intent Actions" at bounding box center [61, 51] width 38 height 11
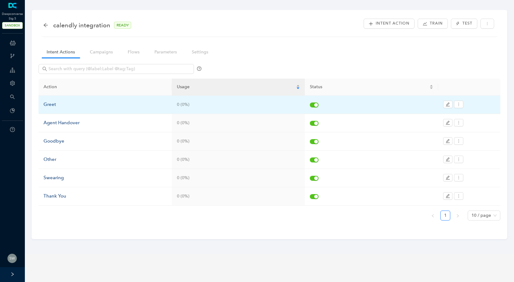
click at [48, 104] on div "Greet" at bounding box center [104, 104] width 123 height 7
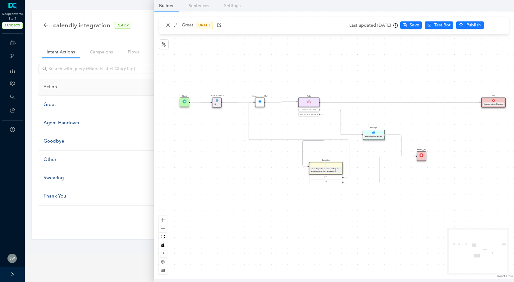
drag, startPoint x: 176, startPoint y: 154, endPoint x: 185, endPoint y: 150, distance: 10.3
click at [185, 150] on div "Start Calendly for Chat Rule Event Scheduled Event Not Scheduled Message Your m…" at bounding box center [334, 145] width 360 height 268
click at [217, 107] on div "Capture inputs Hi" at bounding box center [216, 103] width 9 height 10
click at [217, 105] on div "Hi" at bounding box center [216, 105] width 5 height 2
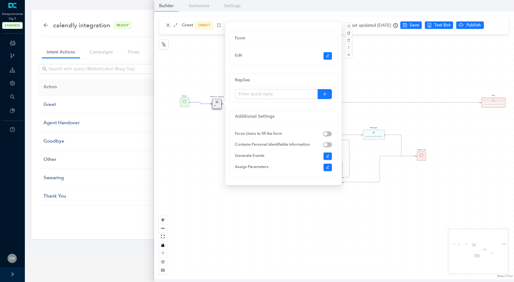
scroll to position [48, 0]
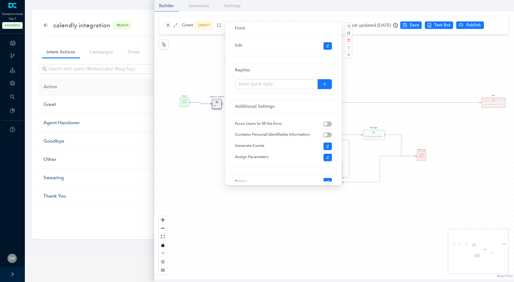
click at [206, 69] on div "Start Calendly for Chat Rule Event Scheduled Event Not Scheduled Message Your m…" at bounding box center [334, 145] width 360 height 268
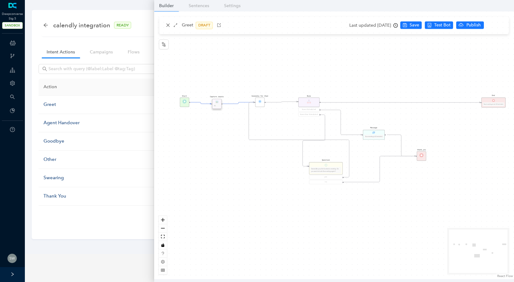
scroll to position [0, 0]
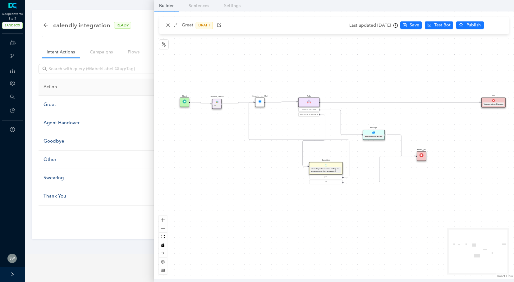
click at [488, 103] on div "Your meeting is not Scheduled." at bounding box center [493, 104] width 20 height 2
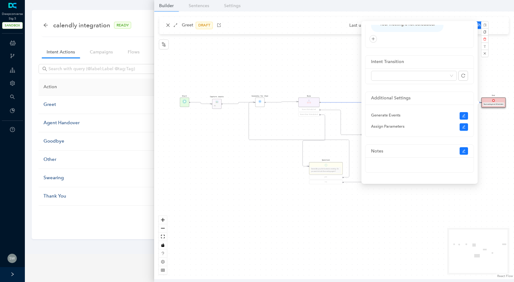
click at [407, 204] on div "Start Calendly for Chat Rule Event Scheduled Event Not Scheduled Message Your m…" at bounding box center [334, 145] width 360 height 268
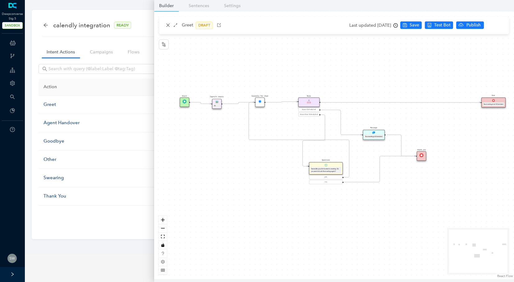
click at [424, 158] on div "thank_you" at bounding box center [421, 155] width 9 height 9
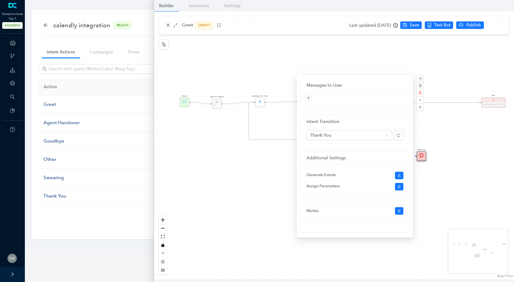
click at [462, 149] on div "Start Calendly for Chat Rule Event Scheduled Event Not Scheduled Message Your m…" at bounding box center [334, 145] width 360 height 268
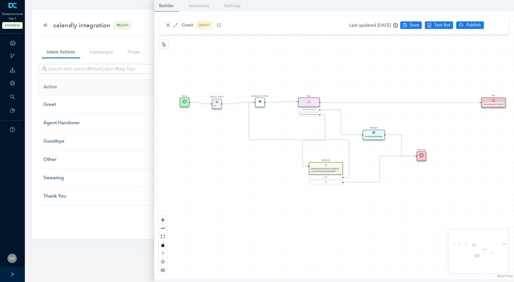
click at [376, 133] on div "Message Your meeting is Scheduled." at bounding box center [374, 135] width 22 height 10
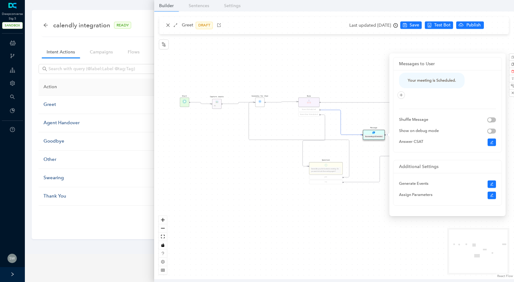
click at [345, 71] on div "Start Calendly for Chat Rule Event Scheduled Event Not Scheduled Message Your m…" at bounding box center [334, 145] width 360 height 268
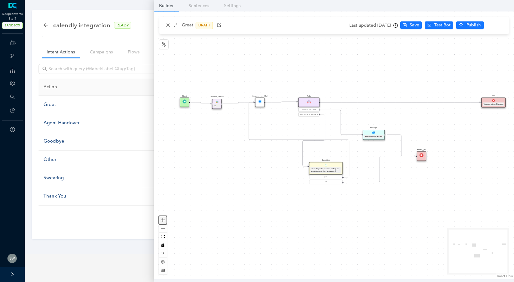
click at [162, 220] on icon "zoom in" at bounding box center [163, 220] width 4 height 4
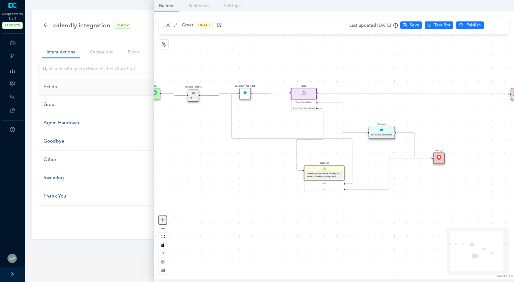
click at [162, 220] on icon "zoom in" at bounding box center [163, 220] width 4 height 4
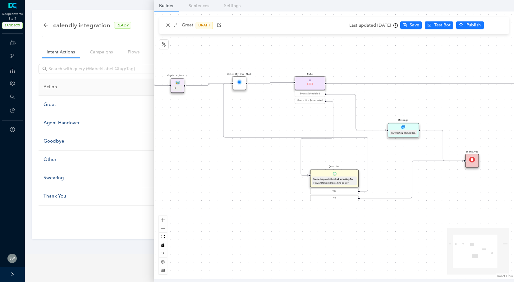
drag, startPoint x: 248, startPoint y: 118, endPoint x: 286, endPoint y: 134, distance: 41.5
click at [287, 133] on div "Start Calendly for Chat Rule Event Scheduled Event Not Scheduled Message Your m…" at bounding box center [334, 145] width 360 height 268
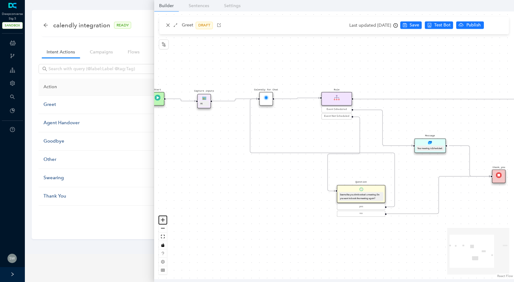
click at [163, 221] on icon "zoom in" at bounding box center [163, 220] width 4 height 4
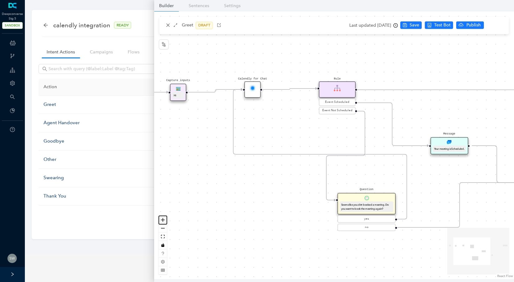
click at [163, 221] on icon "zoom in" at bounding box center [163, 220] width 4 height 4
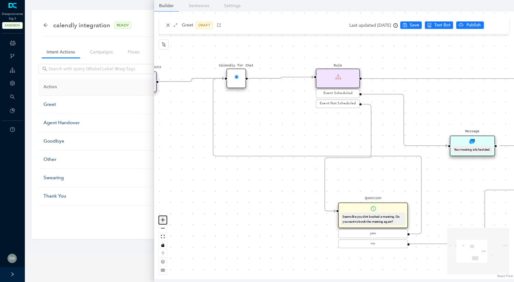
click at [163, 221] on icon "zoom in" at bounding box center [163, 220] width 4 height 4
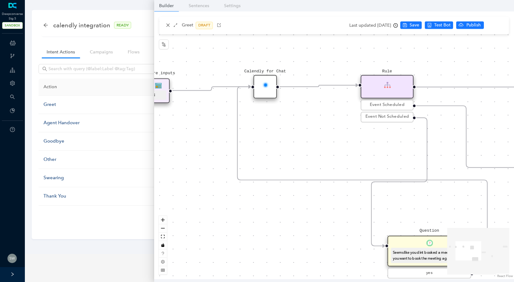
drag, startPoint x: 262, startPoint y: 125, endPoint x: 318, endPoint y: 178, distance: 76.2
click at [319, 177] on div "Start Calendly for Chat Rule Event Scheduled Event Not Scheduled Message Your m…" at bounding box center [334, 145] width 360 height 268
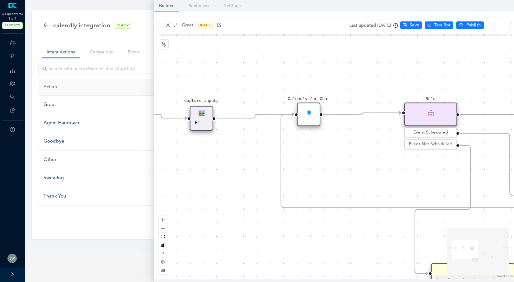
drag, startPoint x: 320, startPoint y: 70, endPoint x: 361, endPoint y: 72, distance: 41.4
click at [362, 72] on div "Start Calendly for Chat Rule Event Scheduled Event Not Scheduled Message Your m…" at bounding box center [334, 145] width 360 height 268
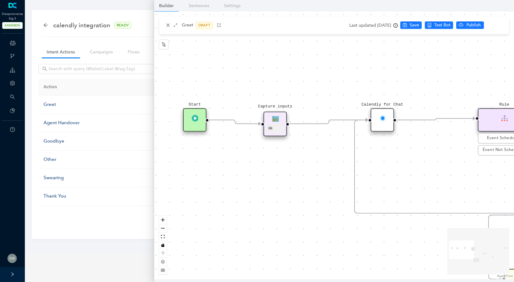
drag, startPoint x: 365, startPoint y: 64, endPoint x: 416, endPoint y: 83, distance: 54.5
click at [416, 83] on div "Start Calendly for Chat Rule Event Scheduled Event Not Scheduled Message Your m…" at bounding box center [334, 145] width 360 height 268
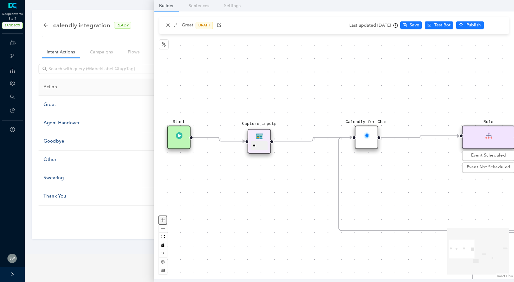
click at [164, 218] on icon "zoom in" at bounding box center [163, 220] width 4 height 4
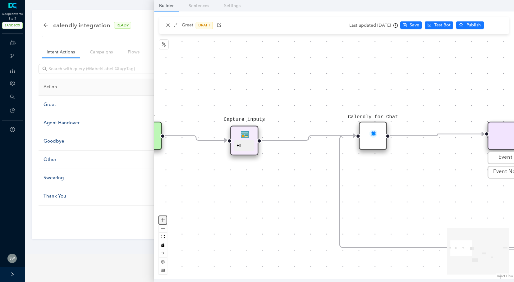
click at [164, 218] on icon "zoom in" at bounding box center [163, 220] width 4 height 4
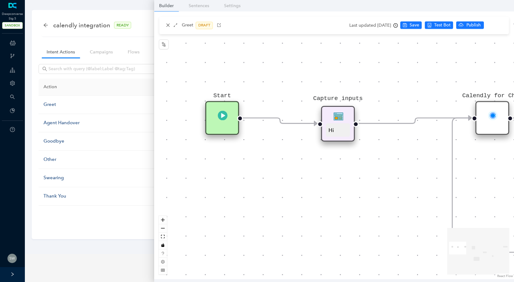
drag, startPoint x: 258, startPoint y: 190, endPoint x: 365, endPoint y: 154, distance: 112.6
click at [372, 153] on div "Start Calendly for Chat Rule Event Scheduled Event Not Scheduled Message Your m…" at bounding box center [334, 145] width 360 height 268
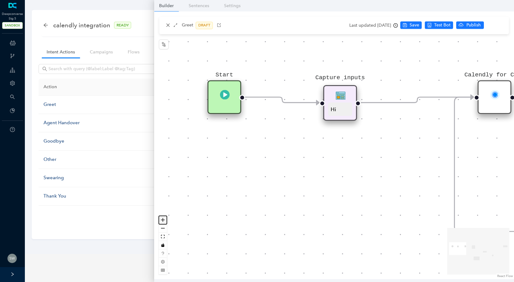
click at [162, 218] on icon "zoom in" at bounding box center [163, 220] width 4 height 4
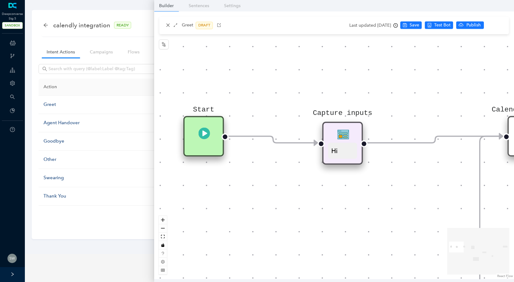
drag, startPoint x: 260, startPoint y: 137, endPoint x: 262, endPoint y: 185, distance: 48.2
click at [262, 185] on div "Start Calendly for Chat Rule Event Scheduled Event Not Scheduled Message Your m…" at bounding box center [334, 145] width 360 height 268
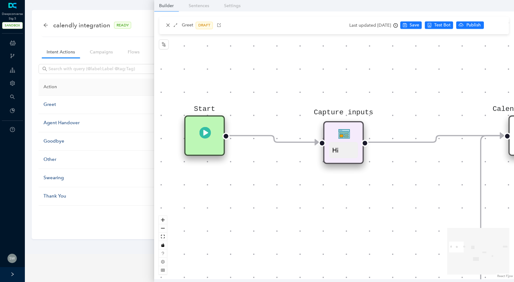
click at [348, 139] on img at bounding box center [343, 133] width 11 height 11
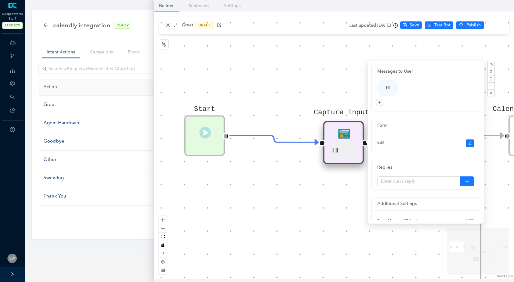
click at [492, 97] on div "Start Calendly for Chat Rule Event Scheduled Event Not Scheduled Message Your m…" at bounding box center [334, 145] width 360 height 268
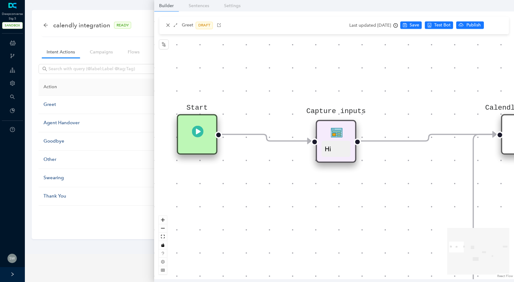
drag, startPoint x: 422, startPoint y: 98, endPoint x: 350, endPoint y: 98, distance: 72.1
click at [350, 98] on div "Start Calendly for Chat Rule Event Scheduled Event Not Scheduled Message Your m…" at bounding box center [334, 145] width 360 height 268
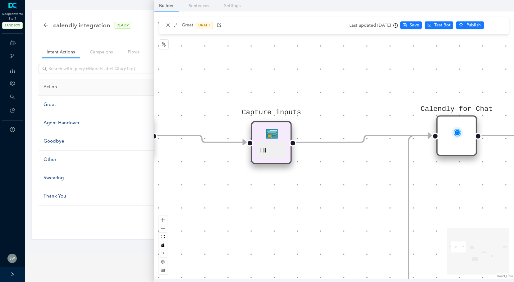
drag, startPoint x: 460, startPoint y: 138, endPoint x: 350, endPoint y: 118, distance: 111.4
click at [436, 118] on div "Calendly for Chat" at bounding box center [456, 135] width 40 height 40
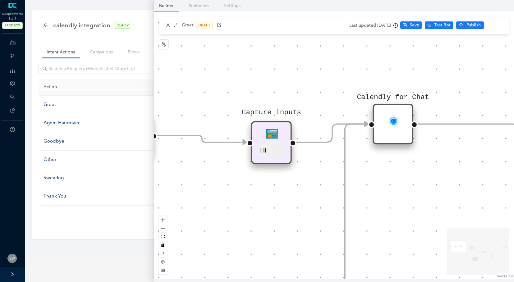
drag, startPoint x: 349, startPoint y: 128, endPoint x: 401, endPoint y: 136, distance: 51.8
click at [401, 136] on div "Calendly for Chat" at bounding box center [393, 124] width 40 height 40
click at [162, 231] on button "zoom out" at bounding box center [163, 228] width 8 height 8
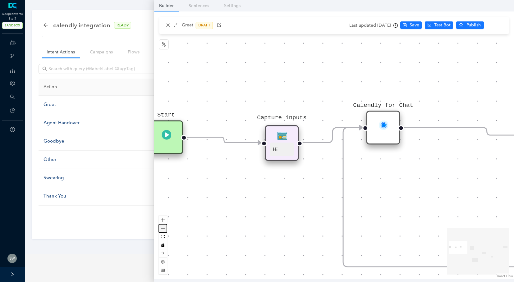
click at [162, 231] on button "zoom out" at bounding box center [163, 228] width 8 height 8
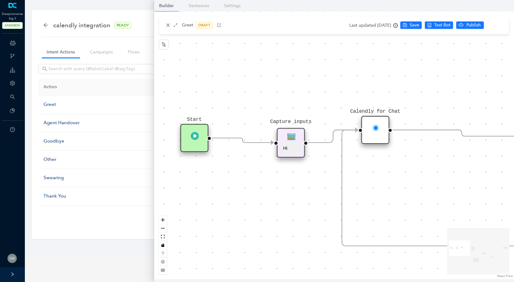
drag, startPoint x: 286, startPoint y: 237, endPoint x: 306, endPoint y: 165, distance: 74.8
click at [306, 165] on div "Start Calendly for Chat Rule Event Scheduled Event Not Scheduled Message Your m…" at bounding box center [334, 145] width 360 height 268
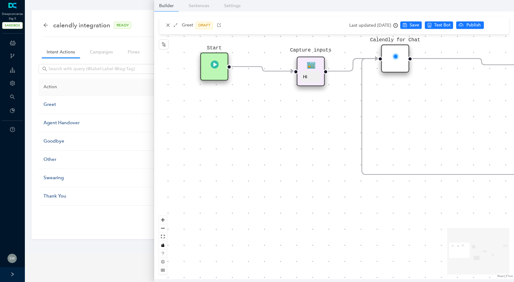
drag, startPoint x: 327, startPoint y: 192, endPoint x: 295, endPoint y: 204, distance: 33.5
click at [295, 204] on div "Start Calendly for Chat Rule Event Scheduled Event Not Scheduled Message Your m…" at bounding box center [334, 145] width 360 height 268
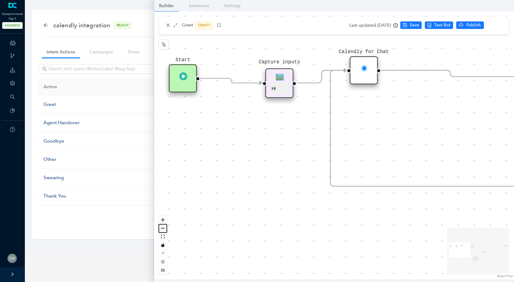
click at [166, 230] on button "zoom out" at bounding box center [163, 228] width 8 height 8
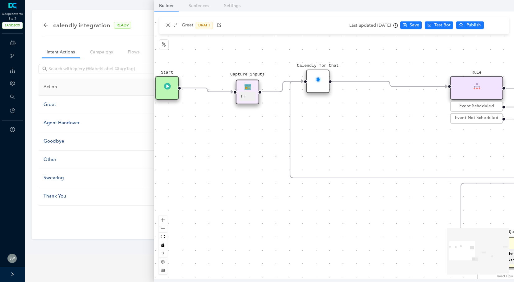
drag, startPoint x: 393, startPoint y: 143, endPoint x: 337, endPoint y: 145, distance: 55.6
click at [337, 145] on div "Start Calendly for Chat Rule Event Scheduled Event Not Scheduled Message Your m…" at bounding box center [334, 145] width 360 height 268
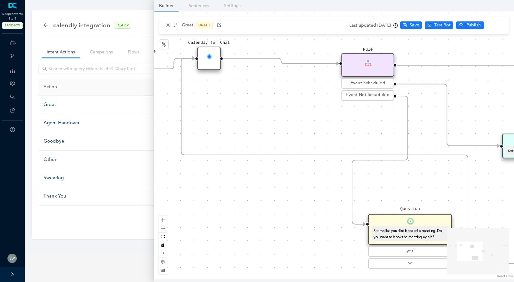
drag, startPoint x: 430, startPoint y: 197, endPoint x: 328, endPoint y: 152, distance: 111.4
click at [328, 152] on div "Start Calendly for Chat Rule Event Scheduled Event Not Scheduled Message Your m…" at bounding box center [334, 145] width 360 height 268
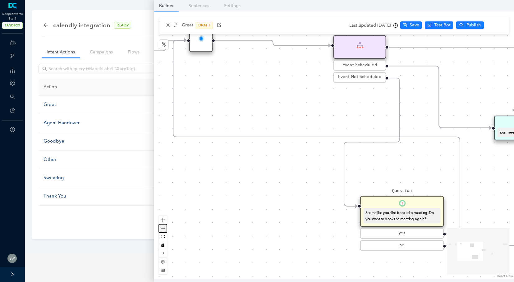
click at [161, 230] on button "zoom out" at bounding box center [163, 228] width 8 height 8
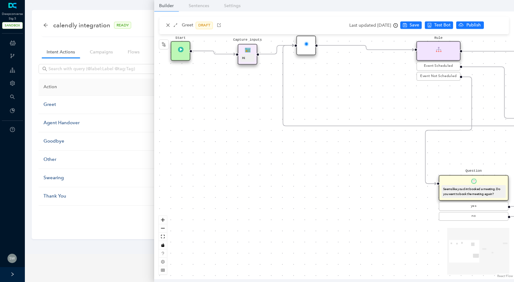
drag, startPoint x: 277, startPoint y: 234, endPoint x: 360, endPoint y: 222, distance: 83.9
click at [360, 222] on div "Start Calendly for Chat Rule Event Scheduled Event Not Scheduled Message Your m…" at bounding box center [334, 145] width 360 height 268
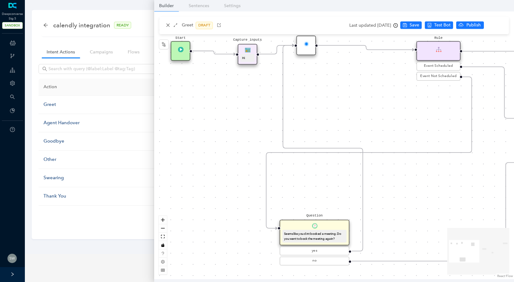
drag, startPoint x: 461, startPoint y: 207, endPoint x: 283, endPoint y: 247, distance: 182.1
click at [284, 247] on div "yes" at bounding box center [315, 251] width 70 height 9
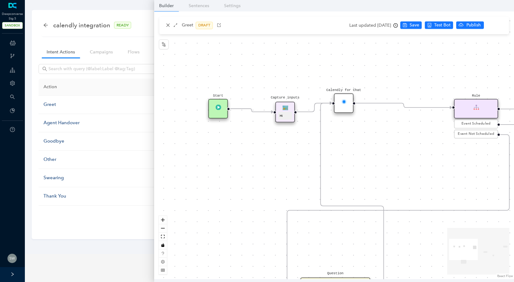
drag, startPoint x: 392, startPoint y: 112, endPoint x: 430, endPoint y: 170, distance: 68.9
click at [430, 170] on div "Start Calendly for Chat Rule Event Scheduled Event Not Scheduled Message Your m…" at bounding box center [334, 145] width 360 height 268
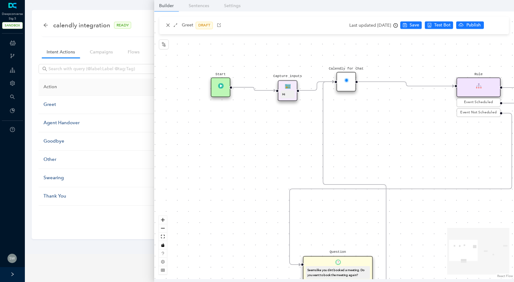
drag, startPoint x: 336, startPoint y: 240, endPoint x: 339, endPoint y: 218, distance: 21.9
click at [339, 218] on div "Start Calendly for Chat Rule Event Scheduled Event Not Scheduled Message Your m…" at bounding box center [334, 145] width 360 height 268
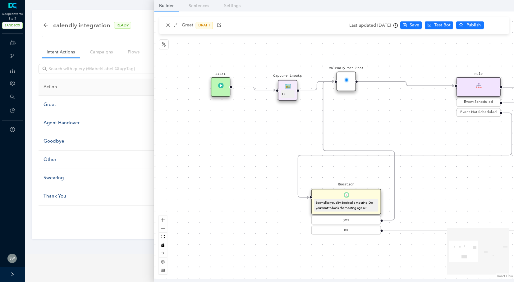
drag, startPoint x: 338, startPoint y: 262, endPoint x: 346, endPoint y: 189, distance: 72.9
click at [346, 189] on div "Question Seems like you dint booked a meeting. Do you want to book the meeting …" at bounding box center [346, 202] width 70 height 26
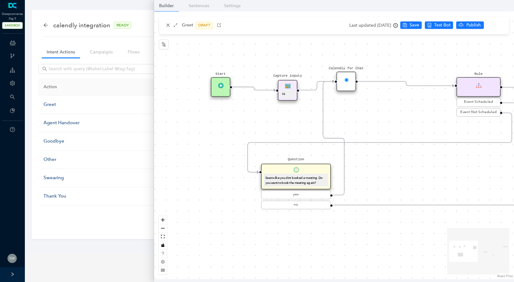
drag, startPoint x: 353, startPoint y: 193, endPoint x: 299, endPoint y: 175, distance: 57.3
click at [299, 175] on div "Seems like you dint booked a meeting. Do you want to book the meeting again?" at bounding box center [295, 180] width 61 height 10
drag, startPoint x: 344, startPoint y: 83, endPoint x: 360, endPoint y: 81, distance: 16.2
click at [360, 81] on div "Calendly for Chat" at bounding box center [355, 82] width 20 height 20
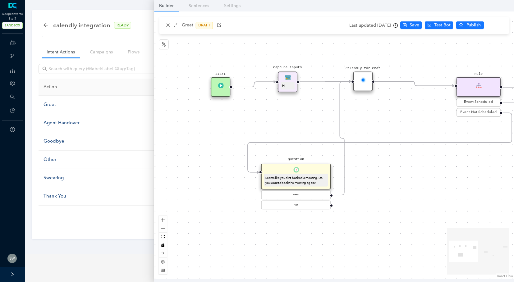
drag, startPoint x: 284, startPoint y: 89, endPoint x: 283, endPoint y: 81, distance: 8.1
click at [283, 81] on div "Capture inputs Hi" at bounding box center [288, 82] width 20 height 21
drag, startPoint x: 222, startPoint y: 91, endPoint x: 197, endPoint y: 124, distance: 41.8
click at [197, 124] on div "Start" at bounding box center [196, 123] width 20 height 20
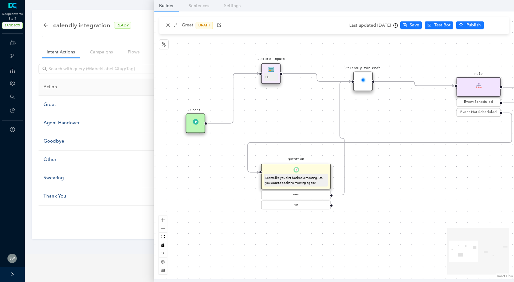
drag, startPoint x: 282, startPoint y: 83, endPoint x: 267, endPoint y: 72, distance: 18.2
click at [267, 72] on div "Capture inputs Hi" at bounding box center [271, 73] width 20 height 21
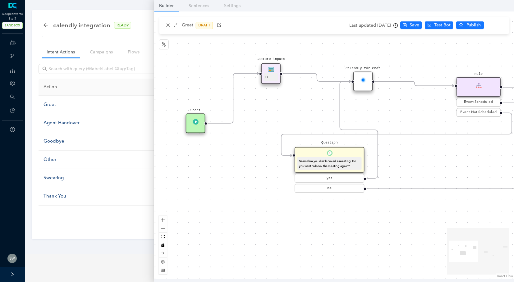
drag, startPoint x: 310, startPoint y: 181, endPoint x: 356, endPoint y: 122, distance: 75.1
click at [345, 168] on div "Seems like you dint booked a meeting. Do you want to book the meeting again?" at bounding box center [329, 163] width 61 height 10
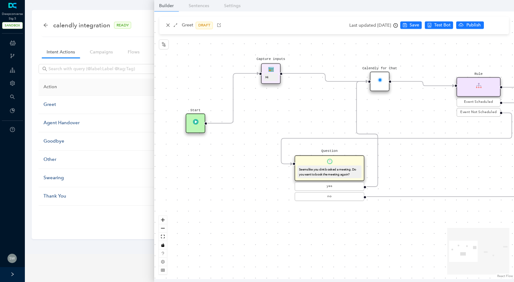
drag, startPoint x: 361, startPoint y: 85, endPoint x: 380, endPoint y: 83, distance: 19.6
click at [380, 83] on div "Calendly for Chat" at bounding box center [380, 82] width 20 height 20
click at [381, 110] on div "Start Calendly for Chat Rule Event Scheduled Event Not Scheduled Message Your m…" at bounding box center [334, 145] width 360 height 268
click at [360, 49] on div "Start Calendly for Chat Rule Event Scheduled Event Not Scheduled Message Your m…" at bounding box center [334, 145] width 360 height 268
click at [195, 63] on div "Start Calendly for Chat Rule Event Scheduled Event Not Scheduled Message Your m…" at bounding box center [334, 145] width 360 height 268
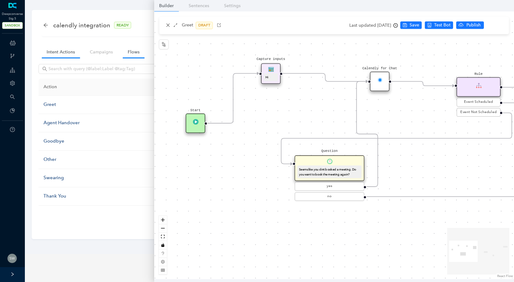
click at [133, 50] on link "Flows" at bounding box center [134, 51] width 22 height 11
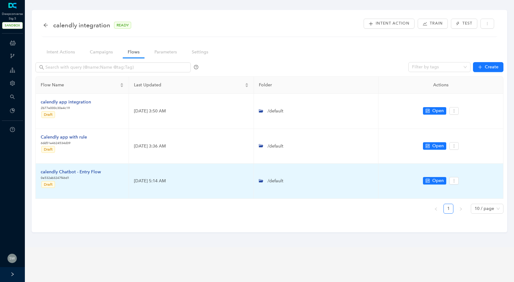
click at [72, 173] on div "calendly Chatbot - Entry Flow" at bounding box center [71, 172] width 60 height 7
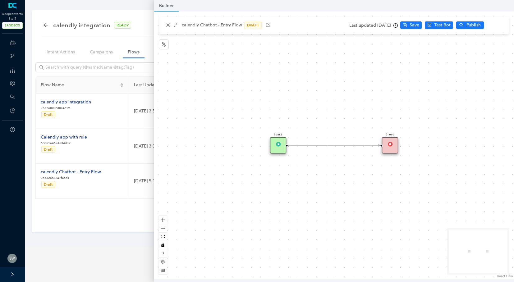
click at [391, 145] on img at bounding box center [390, 144] width 5 height 5
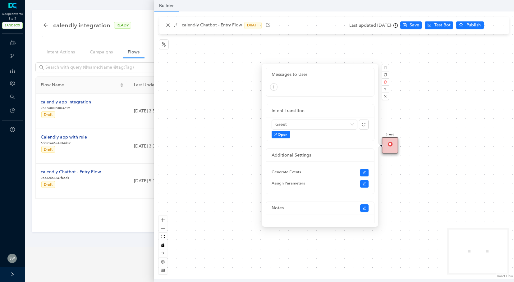
click at [168, 67] on div "Start Greet" at bounding box center [334, 145] width 360 height 268
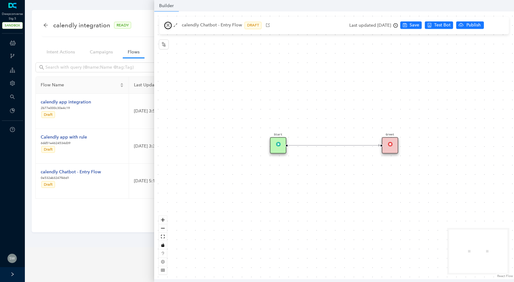
click at [169, 25] on icon "close" at bounding box center [168, 25] width 4 height 4
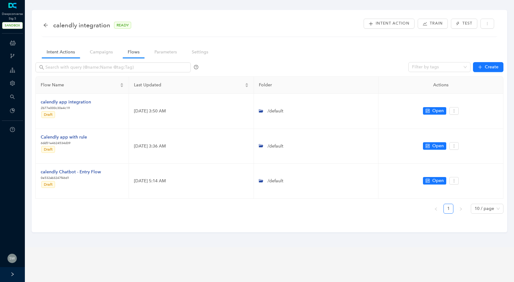
click at [72, 54] on link "Intent Actions" at bounding box center [61, 51] width 38 height 11
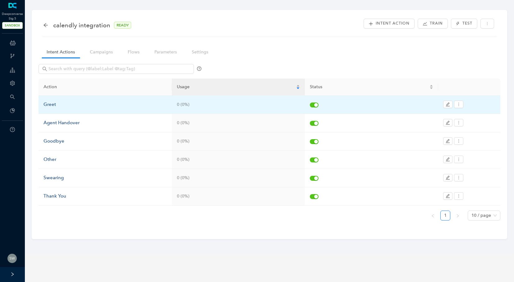
click at [57, 105] on div "Greet" at bounding box center [104, 104] width 123 height 7
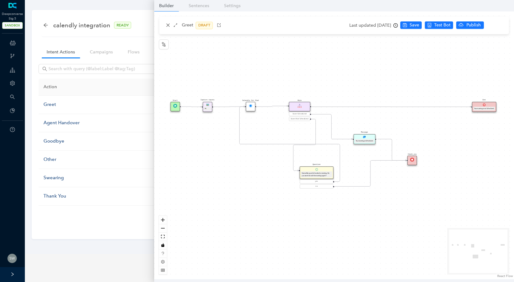
click at [207, 107] on div "Hi" at bounding box center [207, 109] width 7 height 4
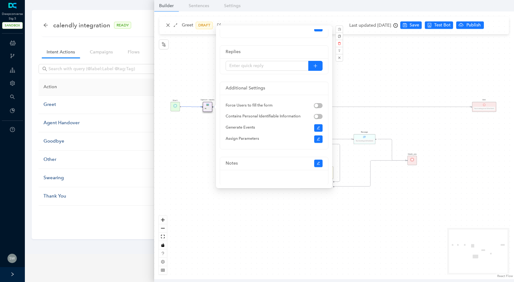
scroll to position [88, 0]
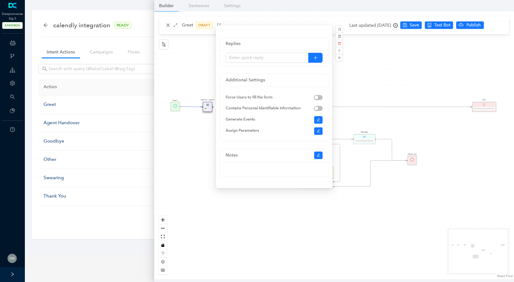
click at [203, 163] on div "Start Calendly for Chat Rule Event Scheduled Event Not Scheduled Message Your m…" at bounding box center [334, 145] width 360 height 268
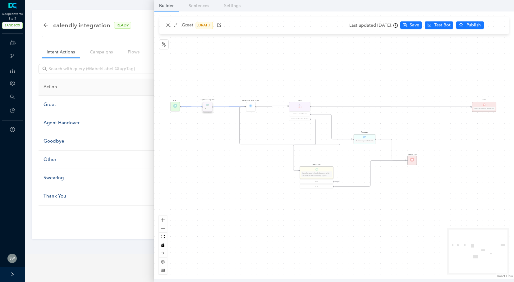
scroll to position [0, 0]
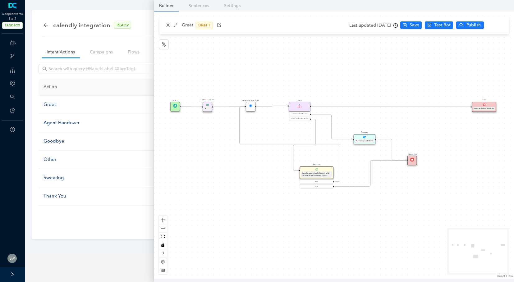
click at [251, 107] on img at bounding box center [250, 106] width 4 height 4
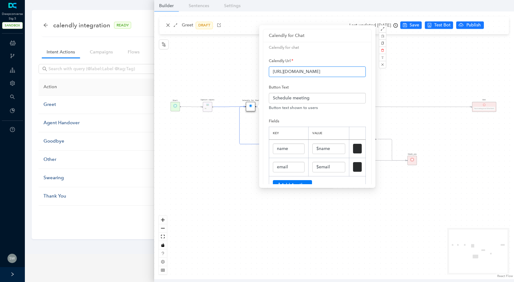
click at [273, 71] on input "[URL][DOMAIN_NAME]" at bounding box center [317, 71] width 97 height 11
drag, startPoint x: 273, startPoint y: 71, endPoint x: 401, endPoint y: 75, distance: 128.3
click at [401, 75] on div "Start Calendly for Chat Rule Event Scheduled Event Not Scheduled Message Your m…" at bounding box center [334, 145] width 360 height 268
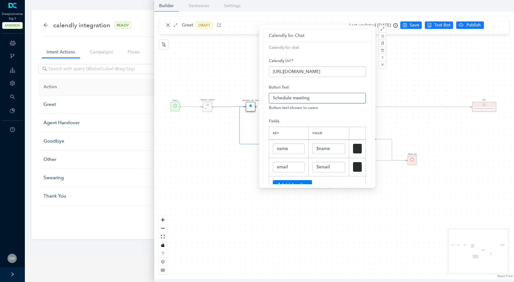
drag, startPoint x: 312, startPoint y: 98, endPoint x: 244, endPoint y: 98, distance: 67.7
click at [244, 98] on div "Start Calendly for Chat Rule Event Scheduled Event Not Scheduled Message Your m…" at bounding box center [334, 145] width 360 height 268
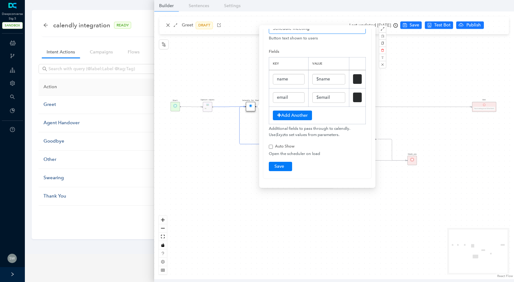
scroll to position [25, 0]
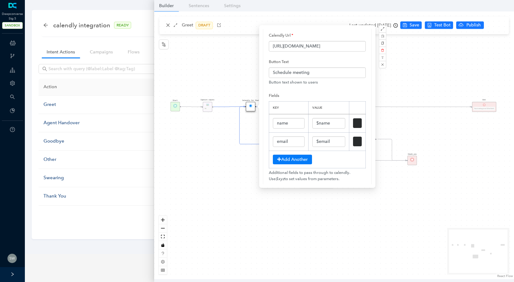
click at [403, 93] on div "Start Calendly for Chat Rule Event Scheduled Event Not Scheduled Message Your m…" at bounding box center [334, 145] width 360 height 268
checkbox input "false"
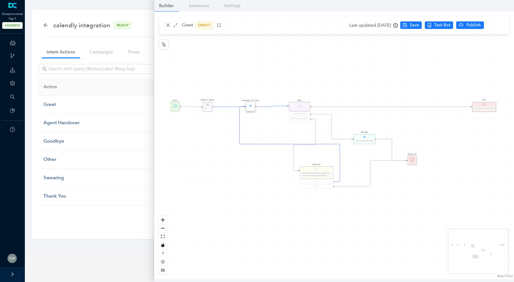
scroll to position [0, 0]
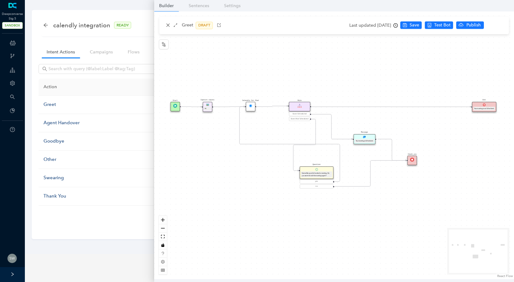
click at [295, 105] on div "Rule" at bounding box center [299, 106] width 21 height 9
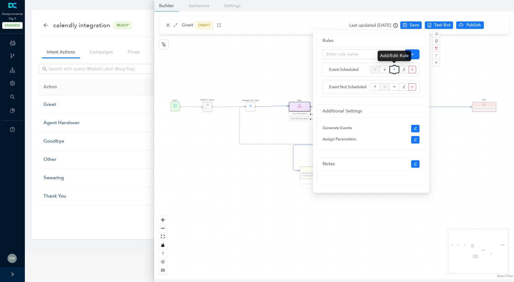
click at [394, 67] on icon "plus" at bounding box center [394, 69] width 3 height 9
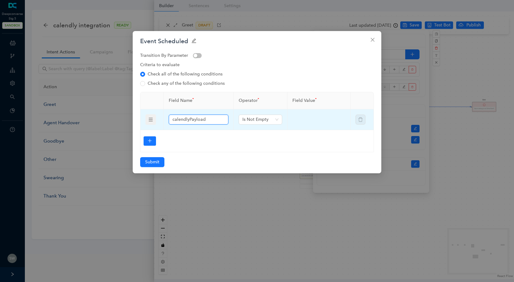
drag, startPoint x: 211, startPoint y: 118, endPoint x: 167, endPoint y: 120, distance: 43.8
click at [167, 120] on td "calendlyPayload" at bounding box center [199, 119] width 70 height 21
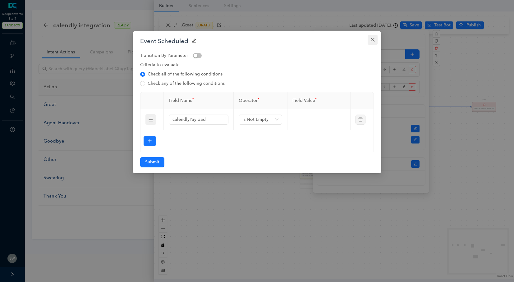
click at [371, 40] on icon "close" at bounding box center [372, 39] width 5 height 5
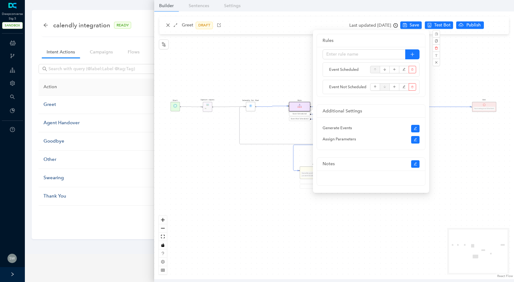
click at [480, 67] on div "Start Calendly for Chat Rule Event Scheduled Event Not Scheduled Message Your m…" at bounding box center [334, 145] width 360 height 268
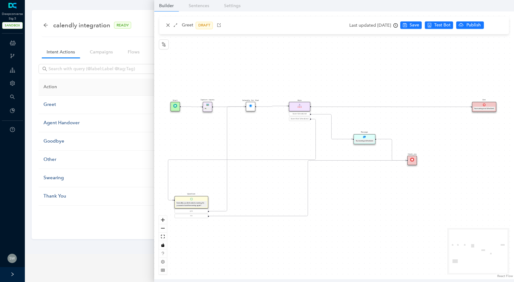
drag, startPoint x: 312, startPoint y: 182, endPoint x: 187, endPoint y: 211, distance: 128.1
click at [187, 211] on div "yes" at bounding box center [191, 211] width 32 height 3
click at [191, 205] on div "Seems like you dint booked a meeting. Do you want to book the meeting again?" at bounding box center [192, 204] width 30 height 5
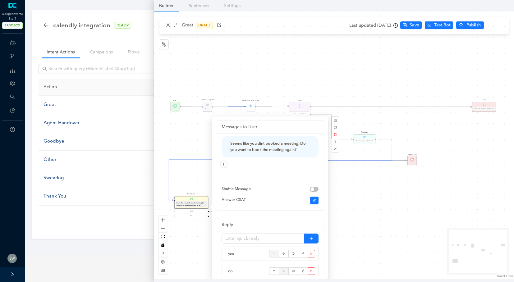
click at [357, 80] on div "Start Calendly for Chat Rule Event Scheduled Event Not Scheduled Message Your m…" at bounding box center [334, 145] width 360 height 268
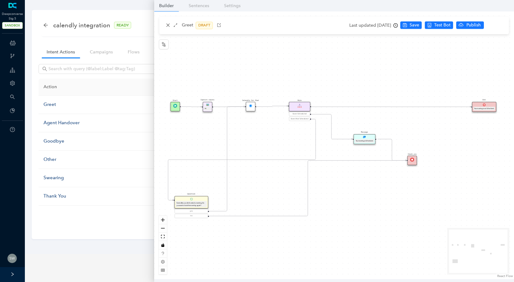
click at [303, 108] on div "Rule" at bounding box center [299, 106] width 21 height 9
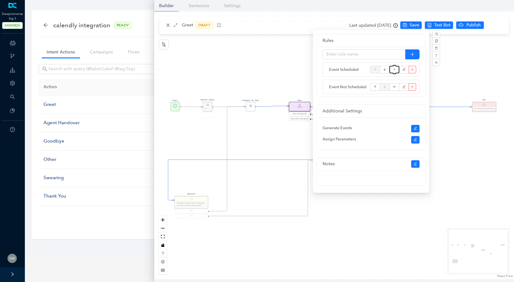
click at [393, 68] on icon "plus" at bounding box center [394, 69] width 3 height 9
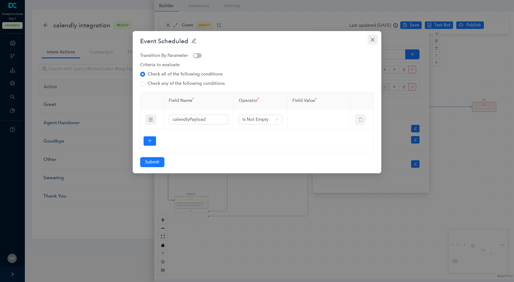
click at [375, 41] on span "Close" at bounding box center [372, 39] width 10 height 5
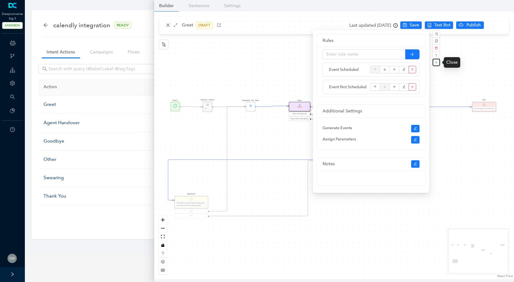
click at [435, 66] on button "button" at bounding box center [435, 62] width 7 height 7
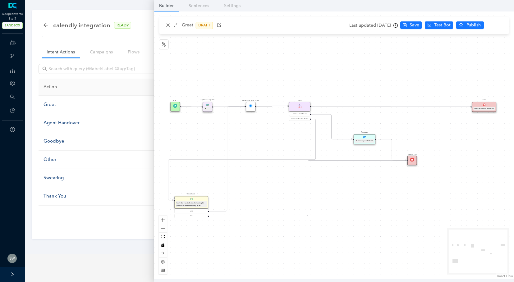
click at [490, 104] on div "End Your meeting is not Scheduled." at bounding box center [484, 107] width 24 height 10
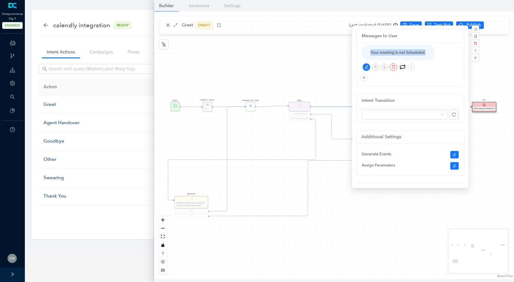
drag, startPoint x: 369, startPoint y: 51, endPoint x: 430, endPoint y: 54, distance: 61.0
click at [430, 54] on div "Your meeting is not Scheduled." at bounding box center [398, 53] width 72 height 16
copy div "Your meeting is not Scheduled."
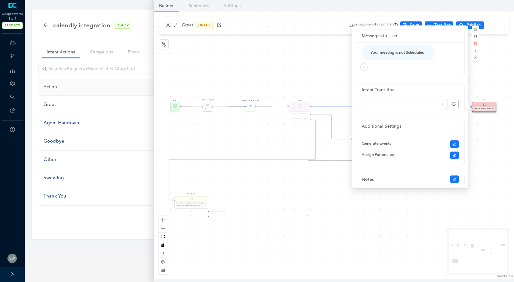
click at [336, 48] on div "Start Calendly for Chat Rule Event Scheduled Event Not Scheduled Message Your m…" at bounding box center [334, 145] width 360 height 268
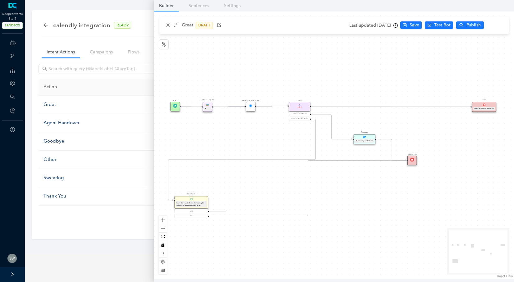
click at [365, 139] on div "Your meeting is Scheduled." at bounding box center [364, 141] width 19 height 4
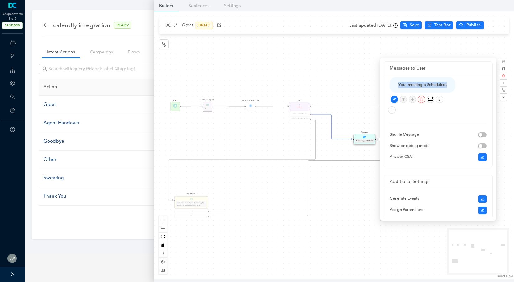
drag, startPoint x: 448, startPoint y: 83, endPoint x: 393, endPoint y: 84, distance: 55.3
click at [393, 84] on div "Your meeting is Scheduled." at bounding box center [422, 85] width 66 height 16
copy div "Your meeting is Scheduled."
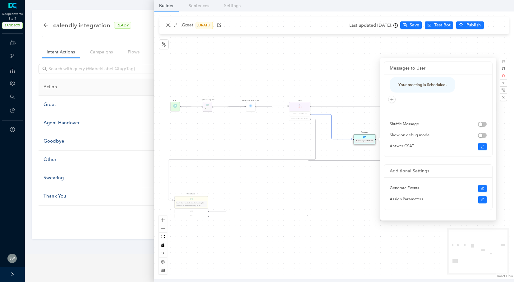
click at [169, 26] on div "Start Calendly for Chat Rule Event Scheduled Event Not Scheduled Message Your m…" at bounding box center [334, 145] width 360 height 268
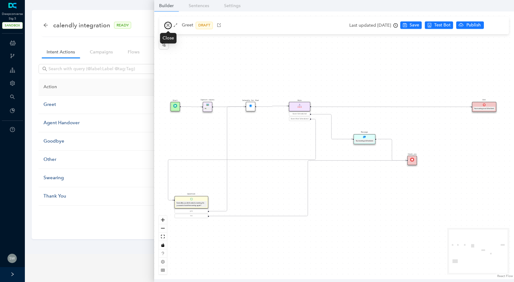
click at [167, 27] on icon "close" at bounding box center [168, 25] width 4 height 4
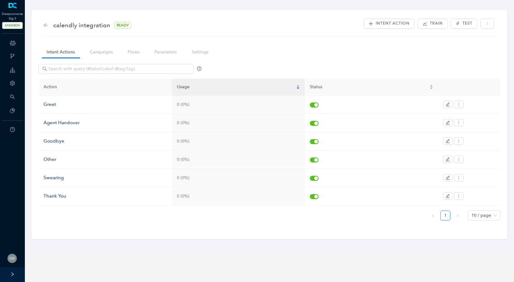
click at [46, 24] on icon "arrow-left" at bounding box center [45, 25] width 5 height 5
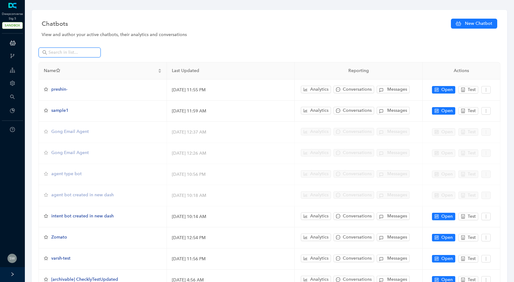
click at [66, 54] on input "text" at bounding box center [69, 52] width 43 height 7
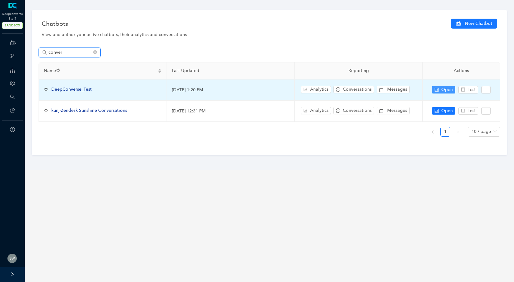
type input "conver"
click at [439, 90] on icon "control" at bounding box center [436, 90] width 4 height 4
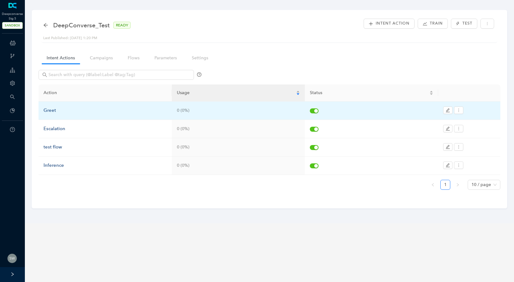
click at [58, 109] on div "Greet" at bounding box center [104, 110] width 123 height 7
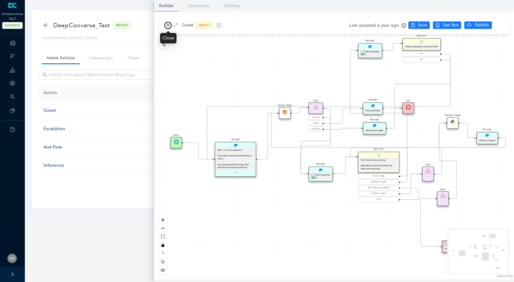
click at [169, 25] on icon "close" at bounding box center [168, 25] width 4 height 4
